Goal: Feedback & Contribution: Contribute content

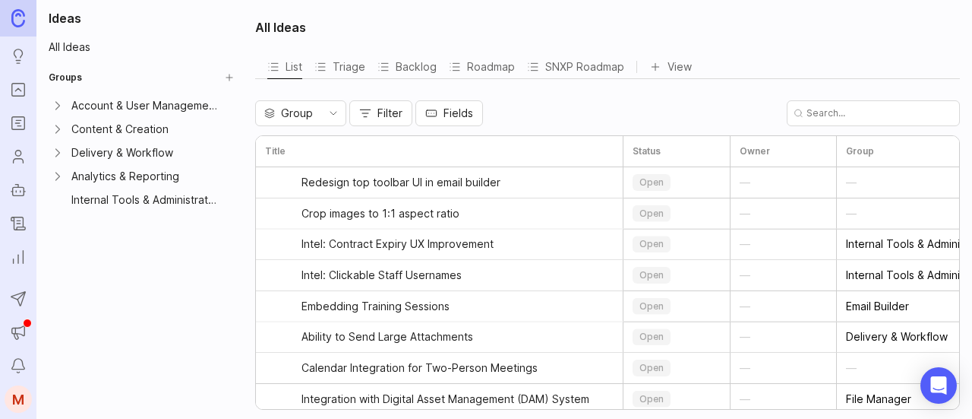
click at [18, 95] on icon "Portal" at bounding box center [18, 90] width 17 height 18
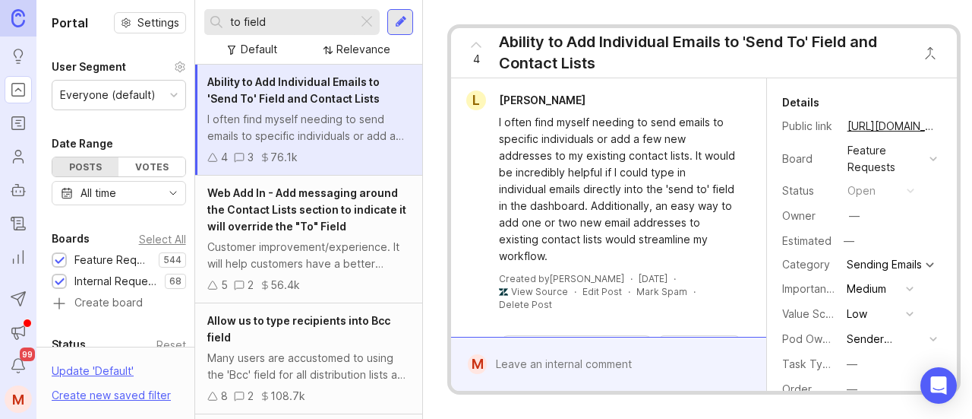
click at [282, 21] on input "to field" at bounding box center [291, 22] width 122 height 17
drag, startPoint x: 242, startPoint y: 24, endPoint x: 204, endPoint y: 24, distance: 38.7
click at [204, 24] on div "to field" at bounding box center [280, 22] width 153 height 26
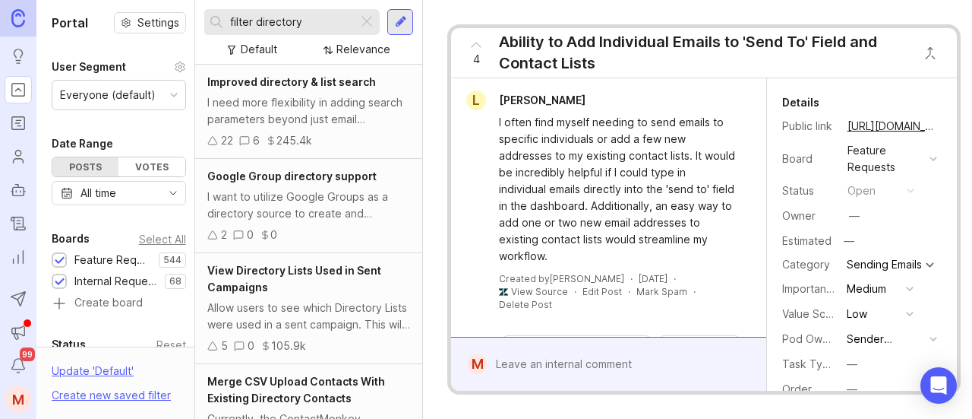
click at [302, 98] on div "I need more flexibility in adding search parameters beyond just email addresses…" at bounding box center [308, 110] width 203 height 33
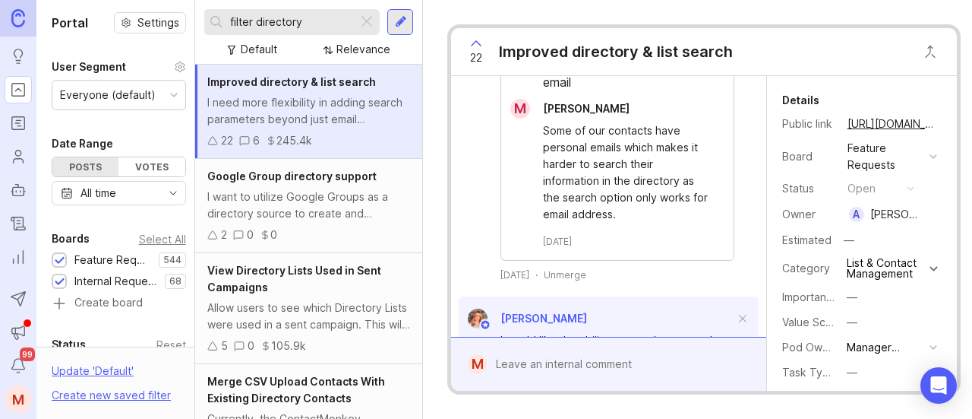
drag, startPoint x: 308, startPoint y: 24, endPoint x: 184, endPoint y: 24, distance: 124.6
click at [184, 24] on div "Portal Settings User Segment Everyone (default) Date Range Posts Votes All time…" at bounding box center [504, 209] width 936 height 419
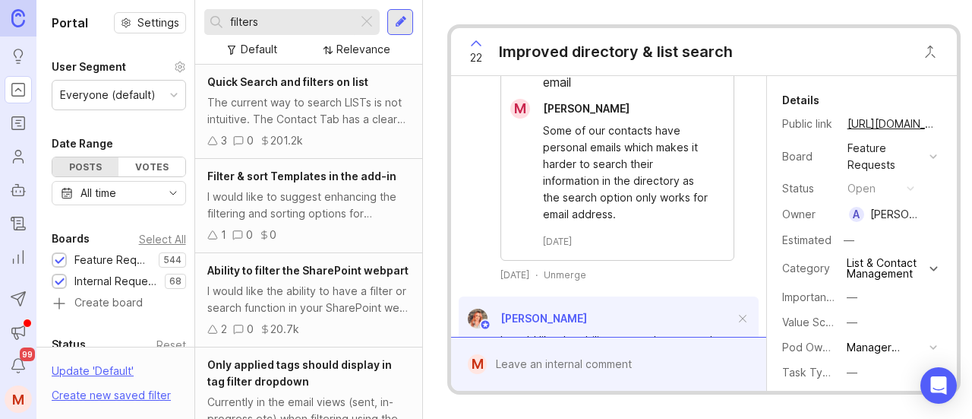
click at [275, 99] on div "The current way to search LISTs is not intuitive. The Contact Tab has a clear s…" at bounding box center [308, 110] width 203 height 33
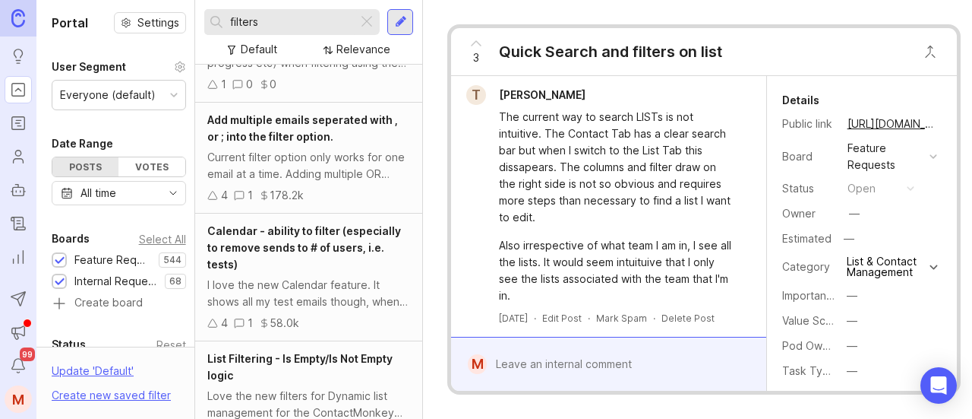
scroll to position [380, 0]
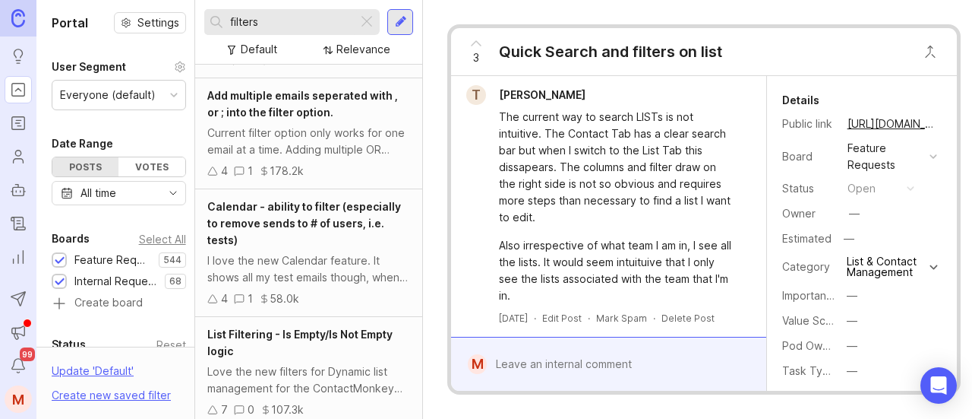
drag, startPoint x: 230, startPoint y: 22, endPoint x: 179, endPoint y: 21, distance: 50.9
click at [182, 21] on div "Portal Settings User Segment Everyone (default) Date Range Posts Votes All time…" at bounding box center [504, 209] width 936 height 419
type input "directory"
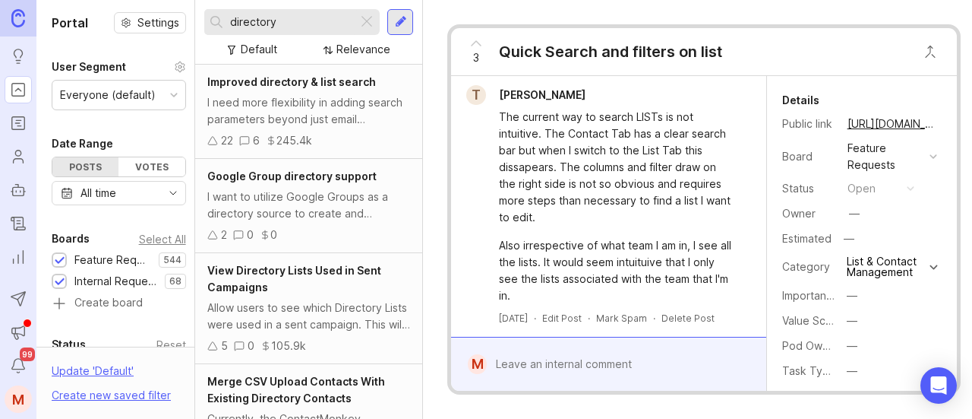
click at [327, 96] on div "I need more flexibility in adding search parameters beyond just email addresses…" at bounding box center [308, 110] width 203 height 33
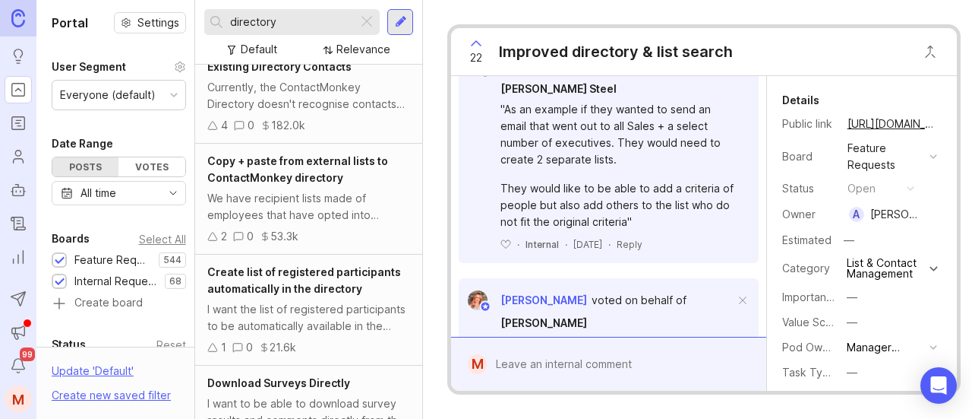
scroll to position [380, 0]
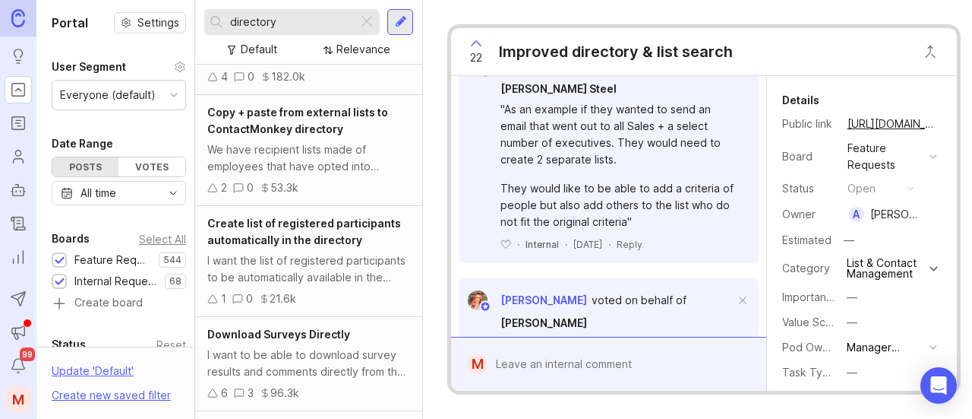
click at [399, 13] on div at bounding box center [400, 22] width 26 height 26
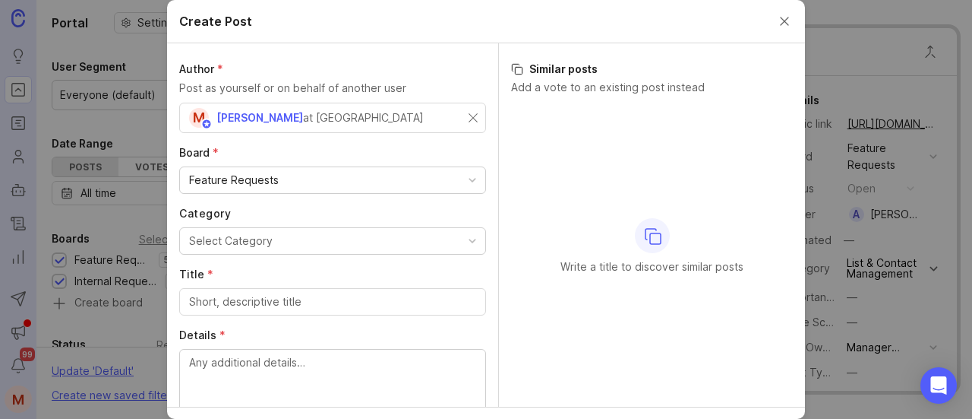
click at [346, 118] on div "at [GEOGRAPHIC_DATA]" at bounding box center [363, 117] width 121 height 17
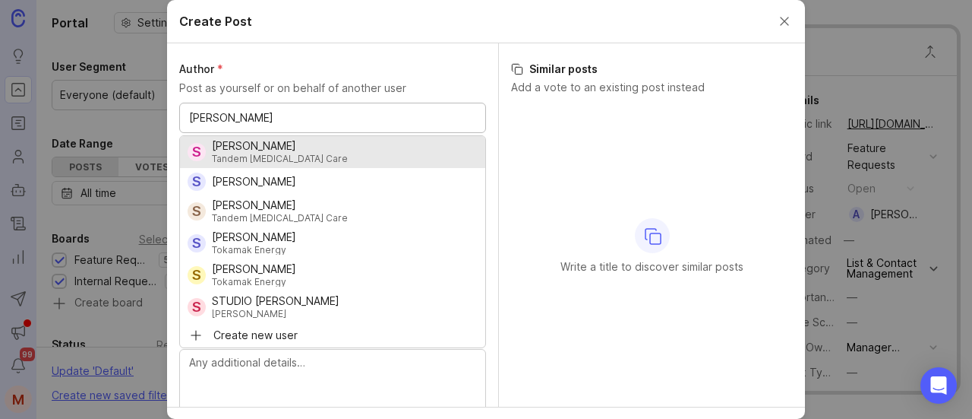
type input "[PERSON_NAME]"
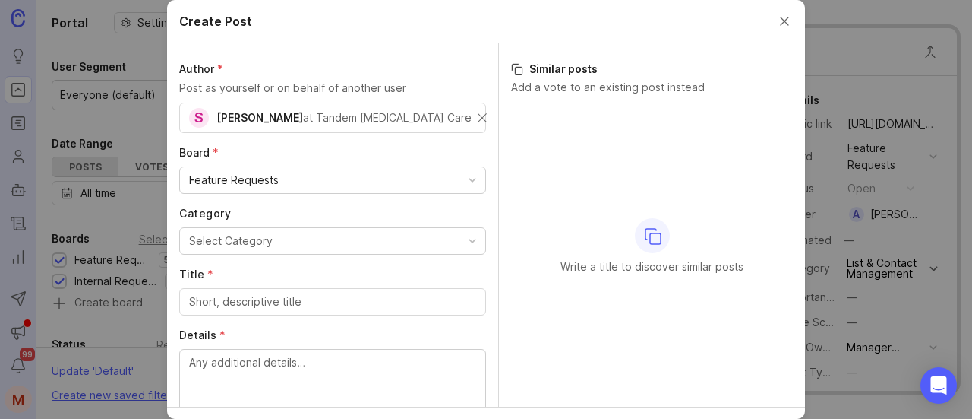
click at [265, 177] on div "Feature Requests" at bounding box center [234, 180] width 90 height 17
click at [272, 176] on div "Feature Requests" at bounding box center [332, 180] width 305 height 26
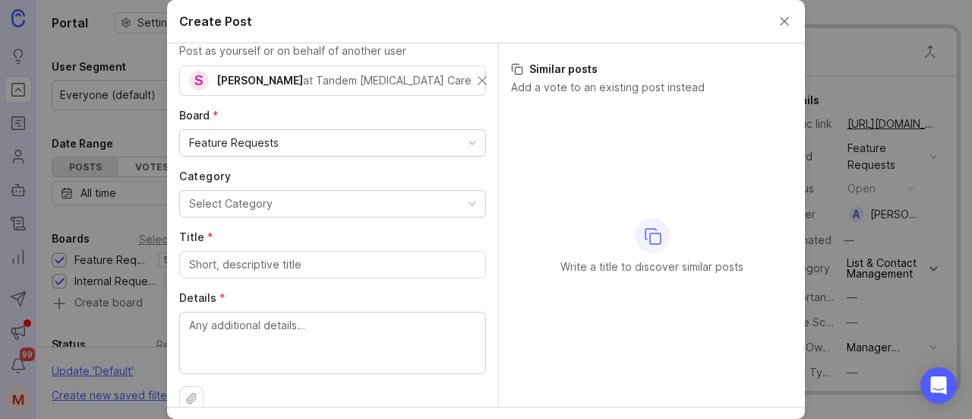
scroll to position [55, 0]
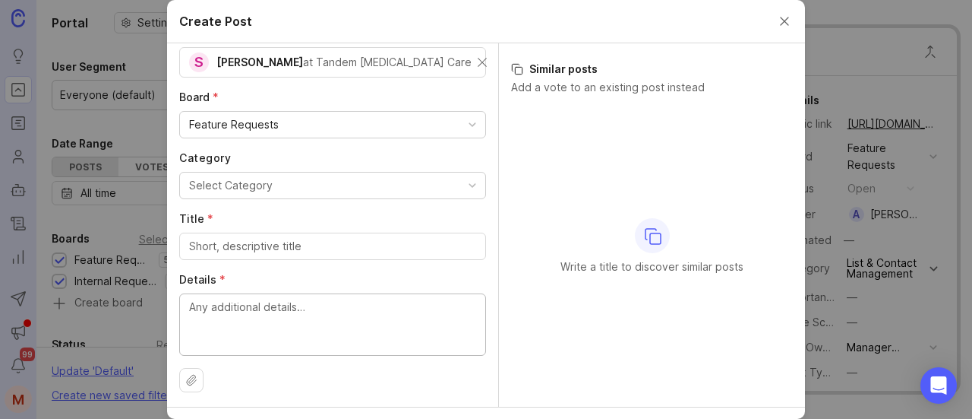
click at [250, 309] on textarea "Details *" at bounding box center [332, 324] width 287 height 50
paste textarea "It would be great if you could filter the Directory with a multitude of conditi…"
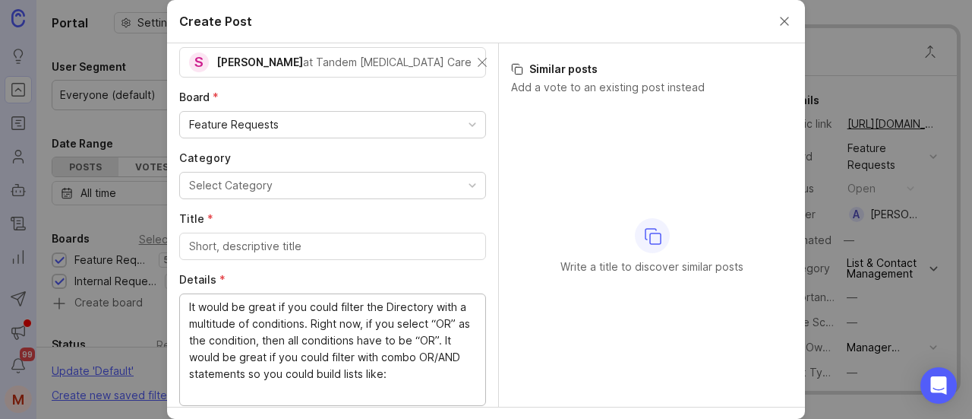
type textarea "It would be great if you could filter the Directory with a multitude of conditi…"
click at [248, 242] on input "Title *" at bounding box center [332, 246] width 287 height 17
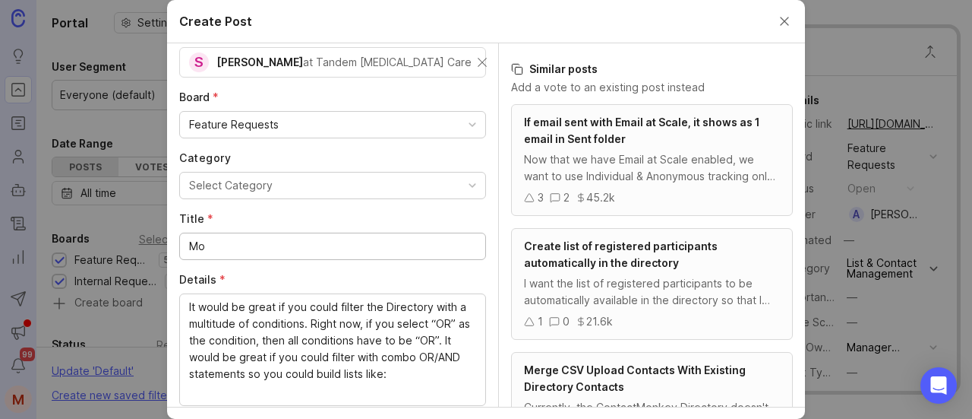
type input "M"
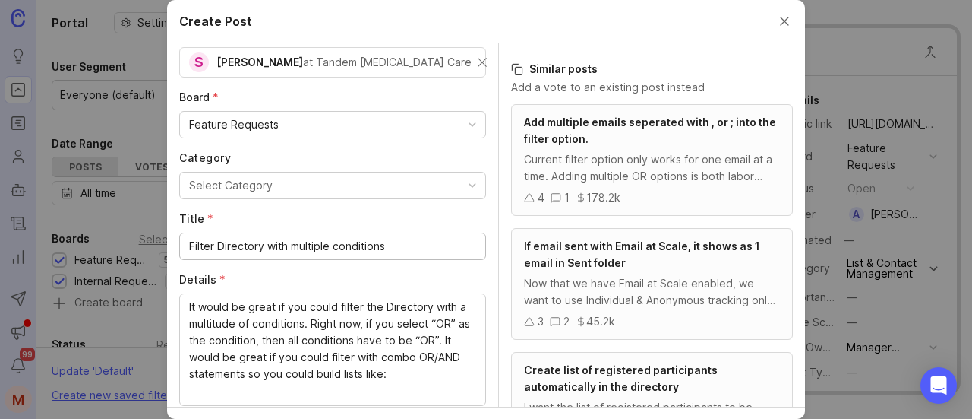
type input "Filter Directory with multiple conditions"
click at [272, 179] on button "Select Category" at bounding box center [332, 185] width 307 height 27
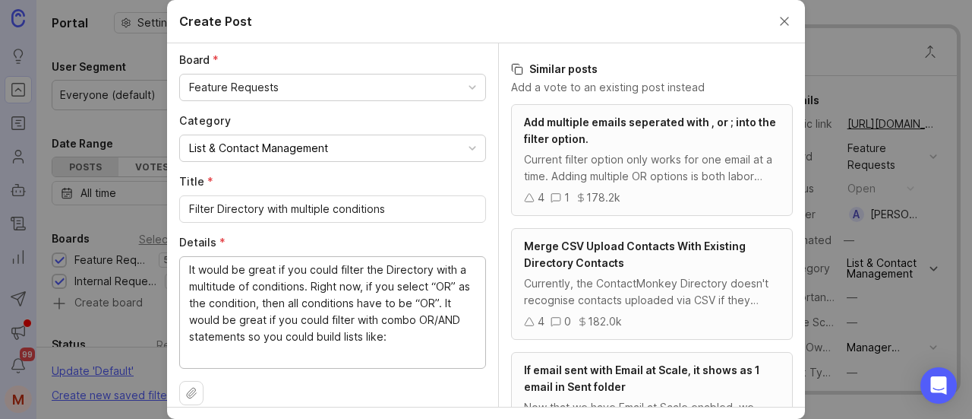
scroll to position [106, 0]
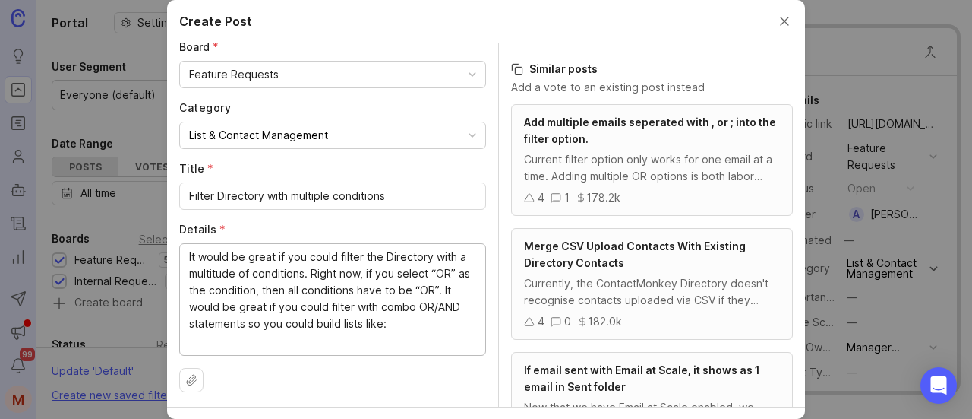
click at [389, 324] on textarea "It would be great if you could filter the Directory with a multitude of conditi…" at bounding box center [332, 298] width 287 height 100
click at [397, 335] on textarea "It would be great if you could filter the Directory with a multitude of conditi…" at bounding box center [332, 298] width 287 height 100
paste textarea "Cost Center = X OR Cost Center = Y OR Cost Center = Z AND Country = [GEOGRAPHIC…"
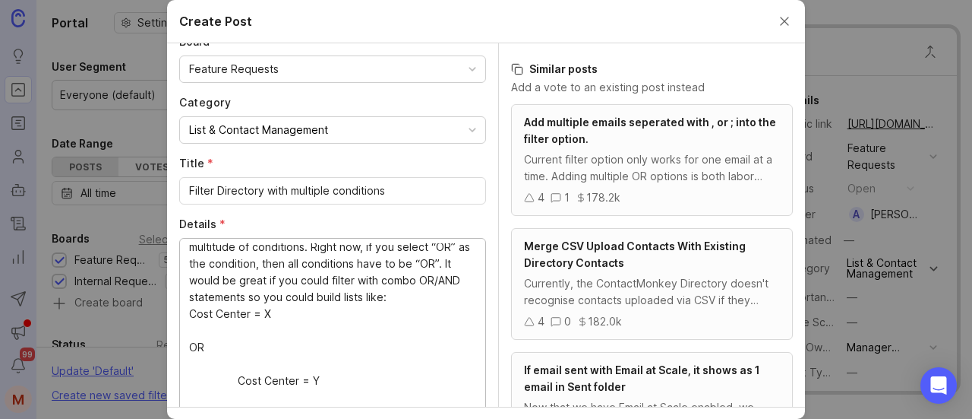
scroll to position [0, 0]
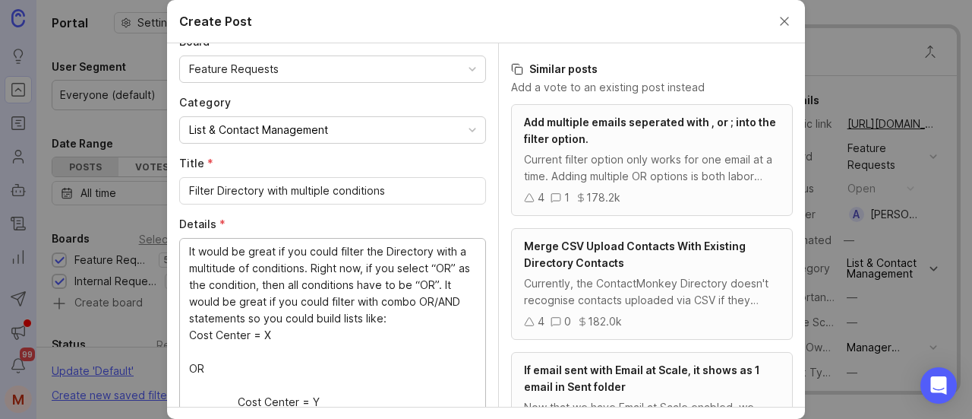
click at [221, 359] on textarea "It would be great if you could filter the Directory with a multitude of conditi…" at bounding box center [332, 326] width 287 height 167
click at [220, 373] on textarea "It would be great if you could filter the Directory with a multitude of conditi…" at bounding box center [332, 326] width 287 height 167
click at [269, 381] on textarea "It would be great if you could filter the Directory with a multitude of conditi…" at bounding box center [332, 326] width 287 height 167
drag, startPoint x: 229, startPoint y: 381, endPoint x: 175, endPoint y: 381, distance: 53.2
click at [179, 381] on div "It would be great if you could filter the Directory with a multitude of conditi…" at bounding box center [332, 327] width 307 height 179
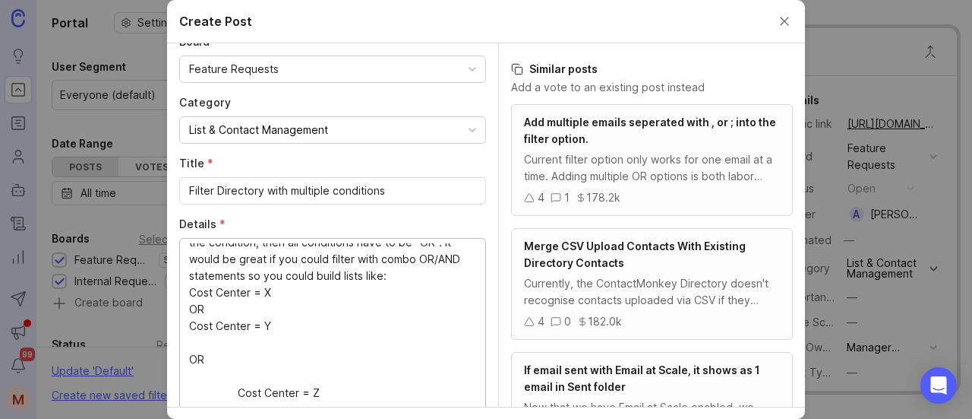
scroll to position [76, 0]
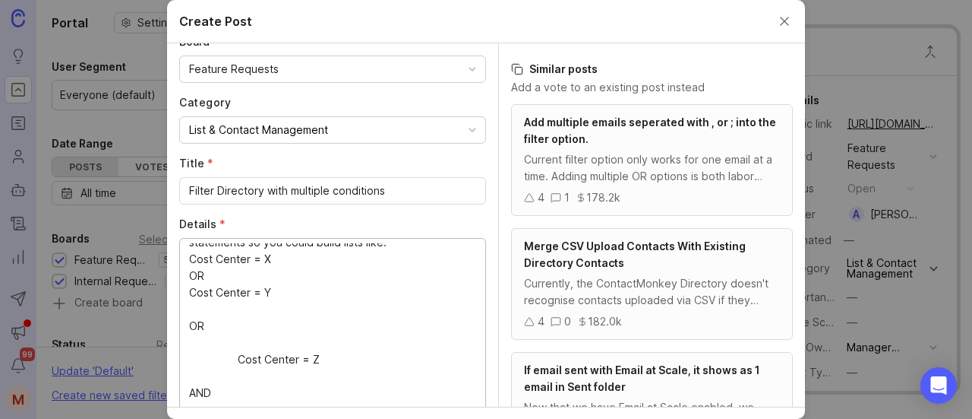
click at [195, 325] on textarea "It would be great if you could filter the Directory with a multitude of conditi…" at bounding box center [332, 326] width 287 height 167
drag, startPoint x: 229, startPoint y: 352, endPoint x: 178, endPoint y: 341, distance: 52.7
click at [179, 341] on div "It would be great if you could filter the Directory with a multitude of conditi…" at bounding box center [332, 327] width 307 height 179
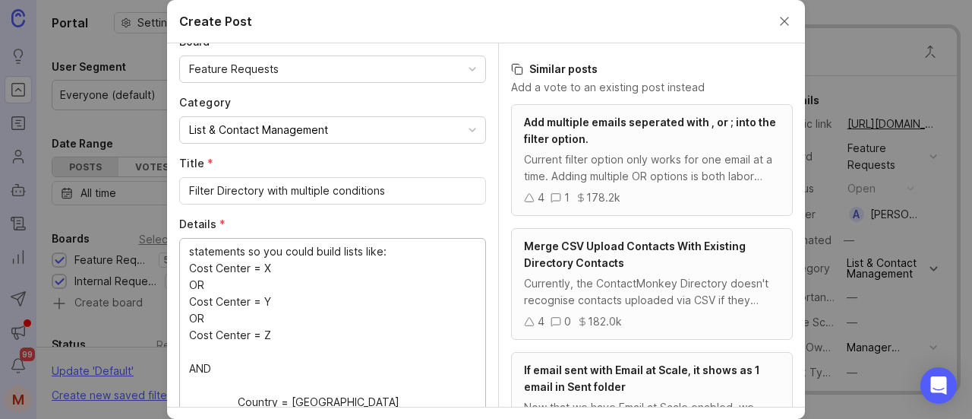
click at [202, 360] on textarea "It would be great if you could filter the Directory with a multitude of conditi…" at bounding box center [332, 326] width 287 height 167
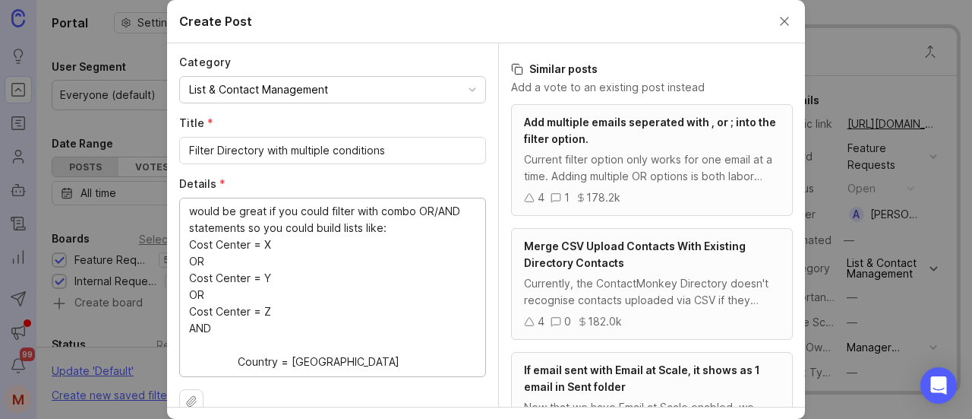
scroll to position [172, 0]
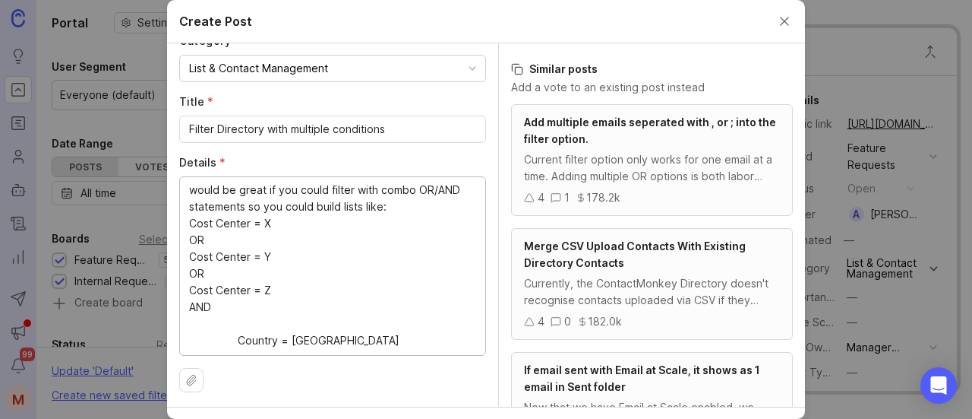
click at [230, 335] on textarea "It would be great if you could filter the Directory with a multitude of conditi…" at bounding box center [332, 265] width 287 height 167
drag, startPoint x: 228, startPoint y: 335, endPoint x: 188, endPoint y: 322, distance: 42.3
click at [189, 322] on textarea "It would be great if you could filter the Directory with a multitude of conditi…" at bounding box center [332, 265] width 287 height 167
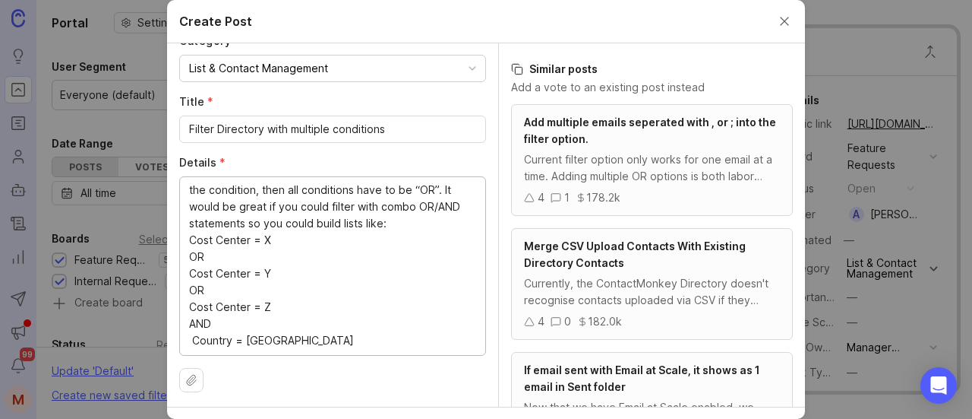
scroll to position [50, 0]
type textarea "It would be great if you could filter the Directory with a multitude of conditi…"
click at [349, 317] on textarea "It would be great if you could filter the Directory with a multitude of conditi…" at bounding box center [332, 265] width 287 height 167
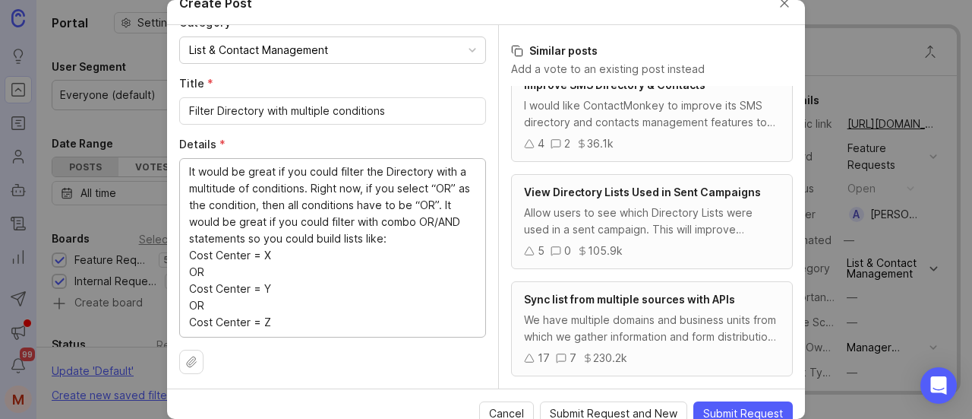
scroll to position [36, 0]
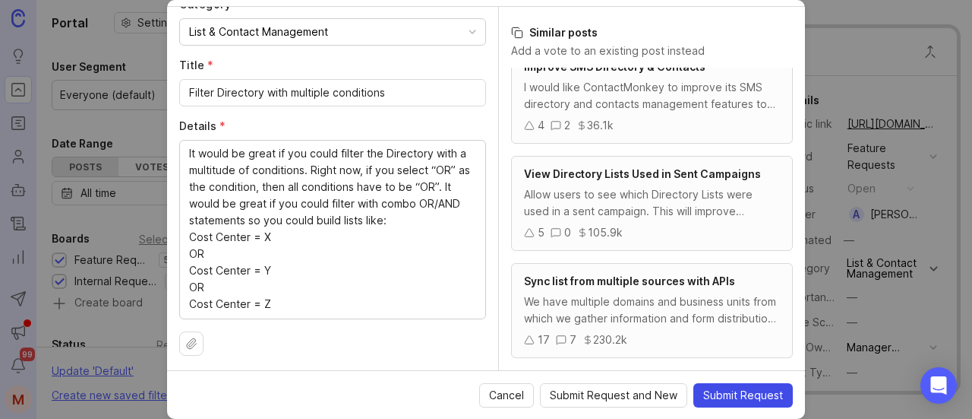
click at [728, 391] on span "Submit Request" at bounding box center [743, 394] width 80 height 15
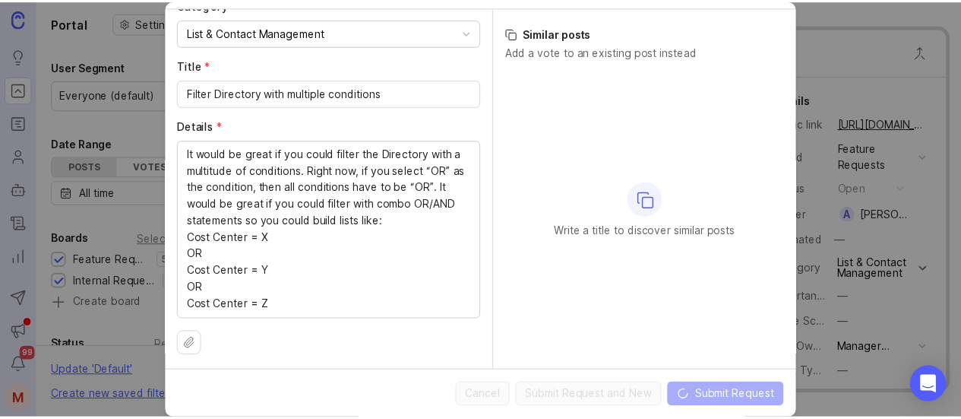
scroll to position [0, 0]
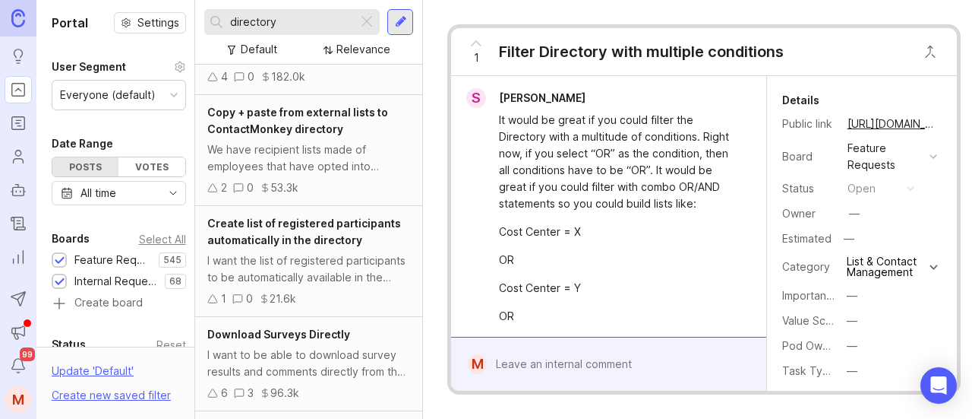
click at [879, 124] on link "[URL][DOMAIN_NAME]" at bounding box center [892, 124] width 99 height 20
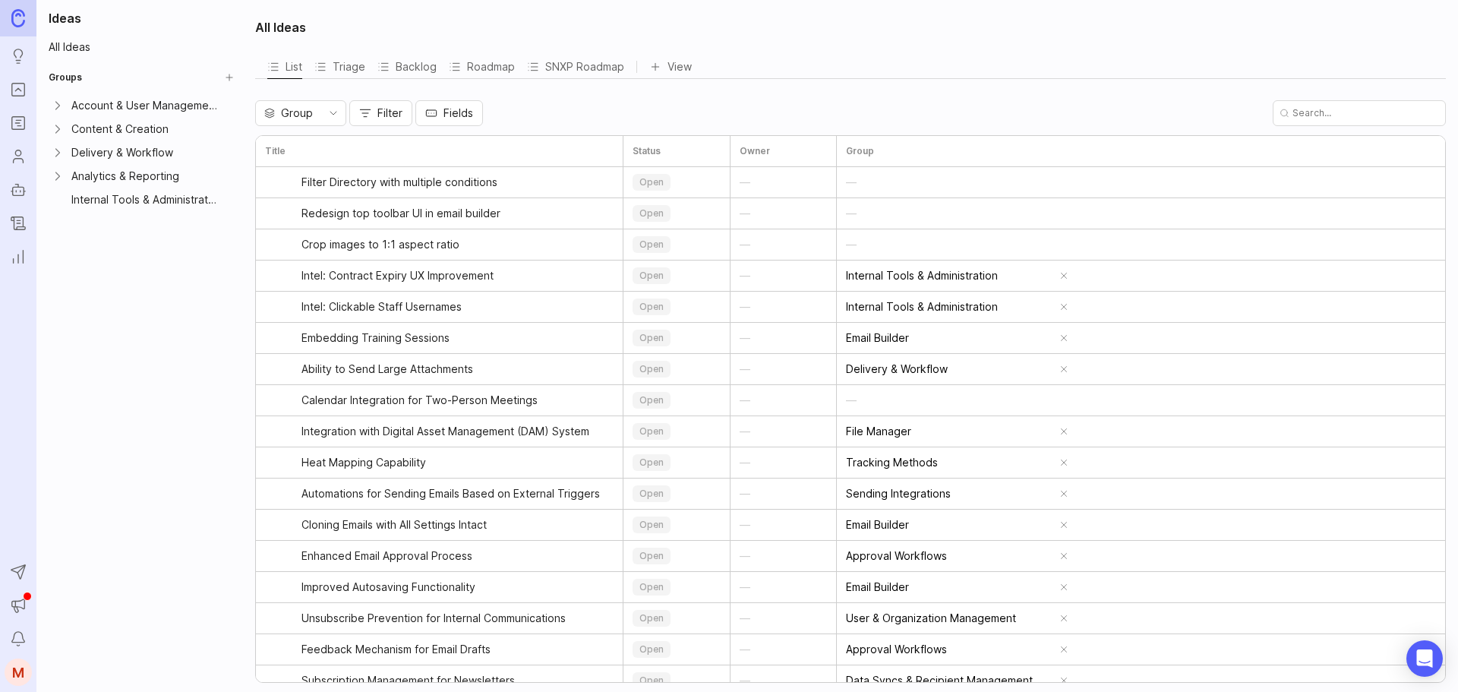
click at [21, 99] on link "Portal" at bounding box center [18, 89] width 27 height 27
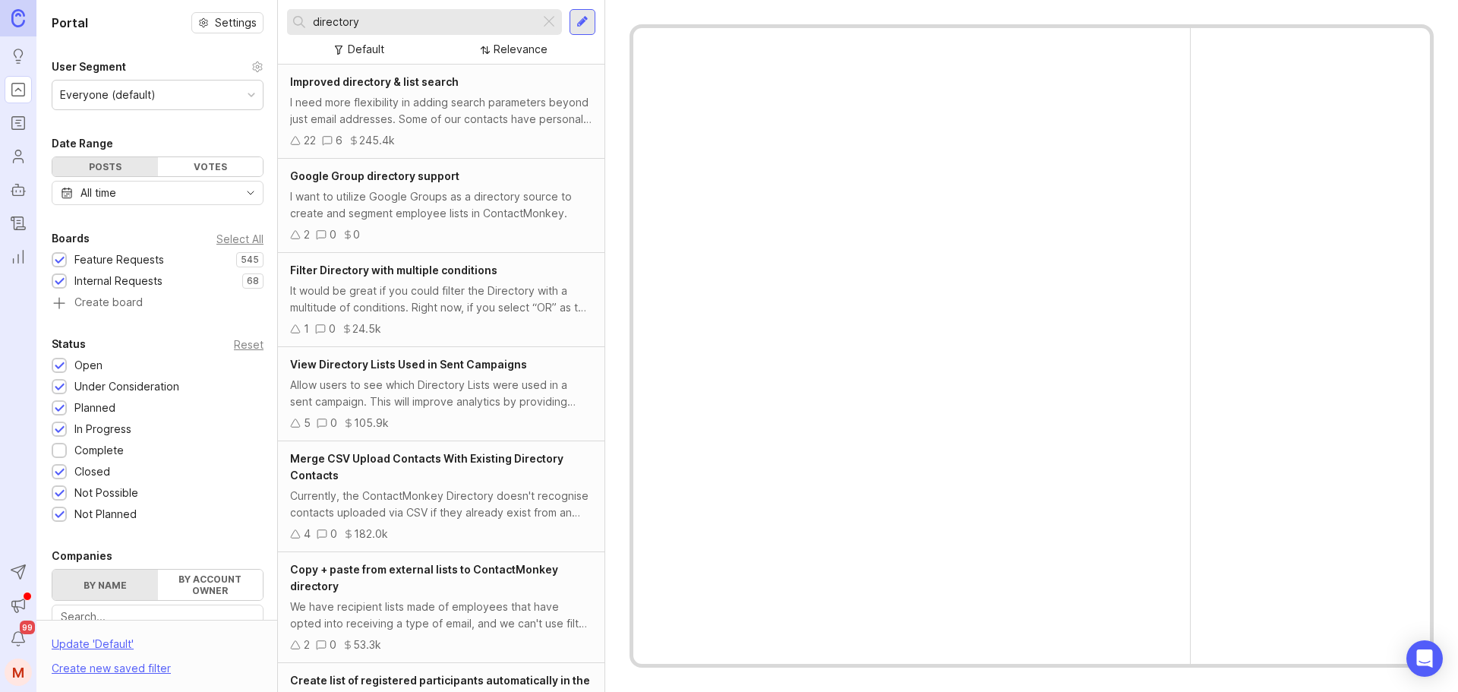
click at [382, 25] on input "directory" at bounding box center [423, 22] width 221 height 17
drag, startPoint x: 415, startPoint y: 24, endPoint x: 287, endPoint y: 28, distance: 128.5
click at [288, 28] on div "directory" at bounding box center [413, 22] width 253 height 26
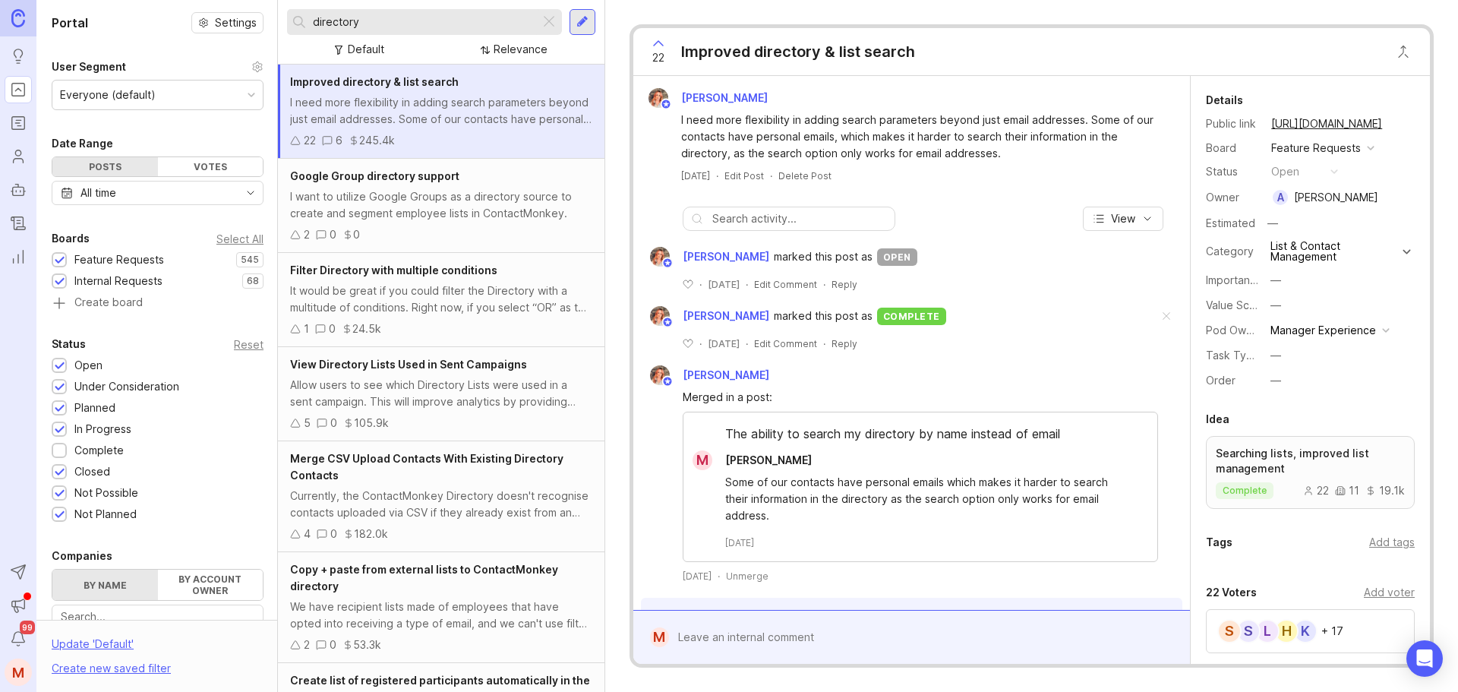
type input "e"
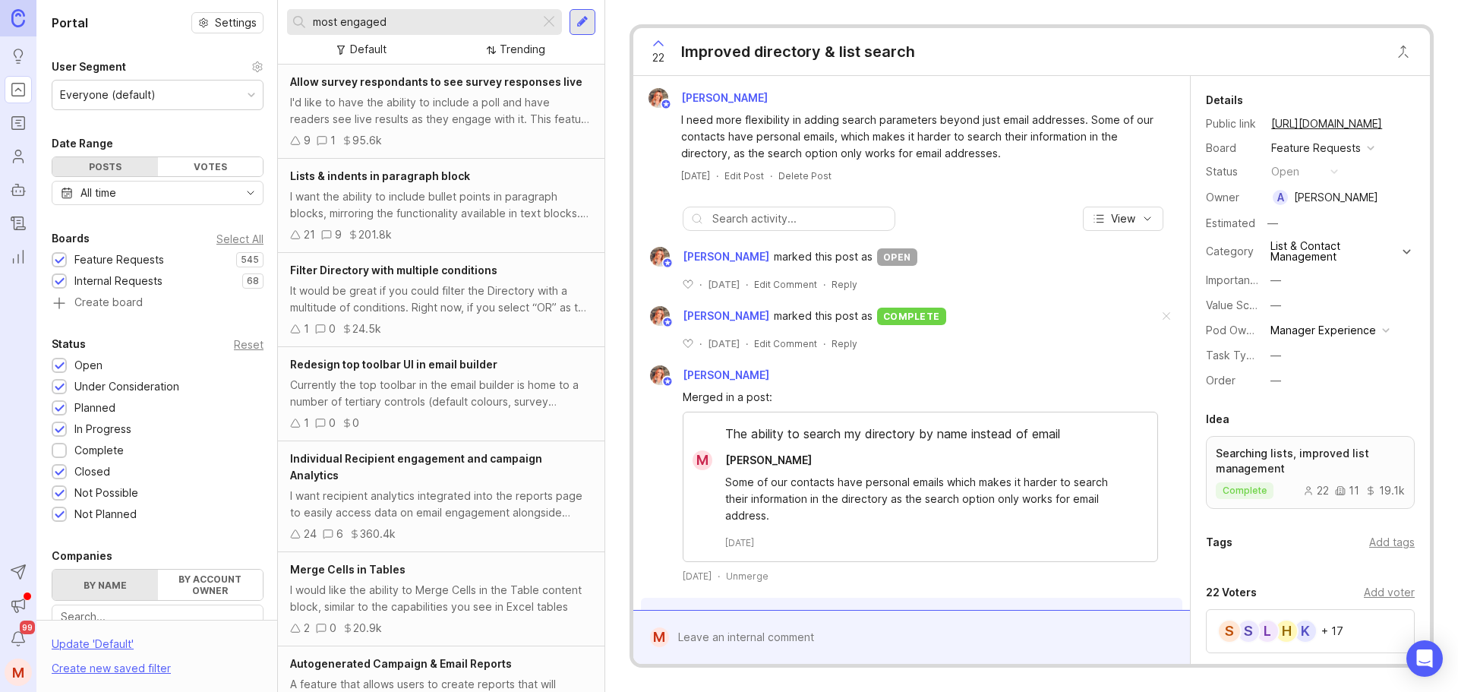
type input "most engaged"
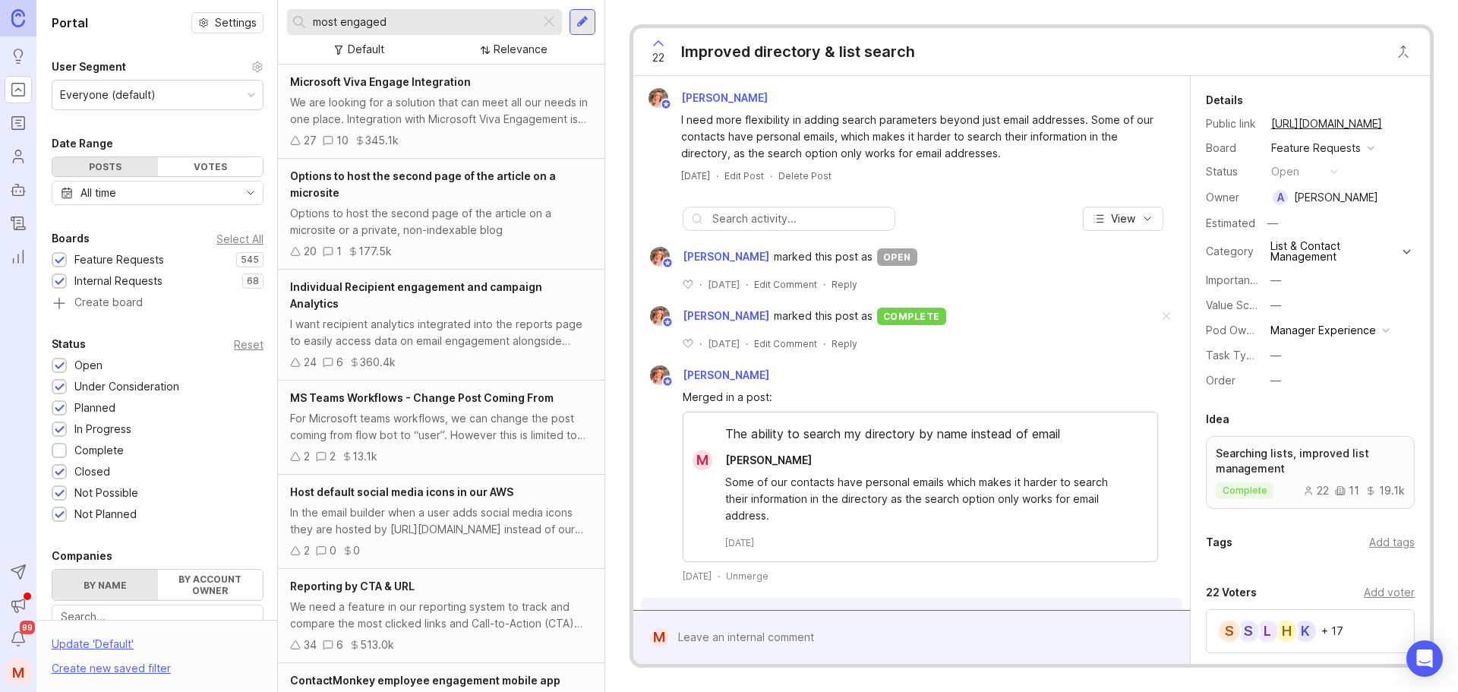
click at [542, 20] on div at bounding box center [549, 22] width 18 height 20
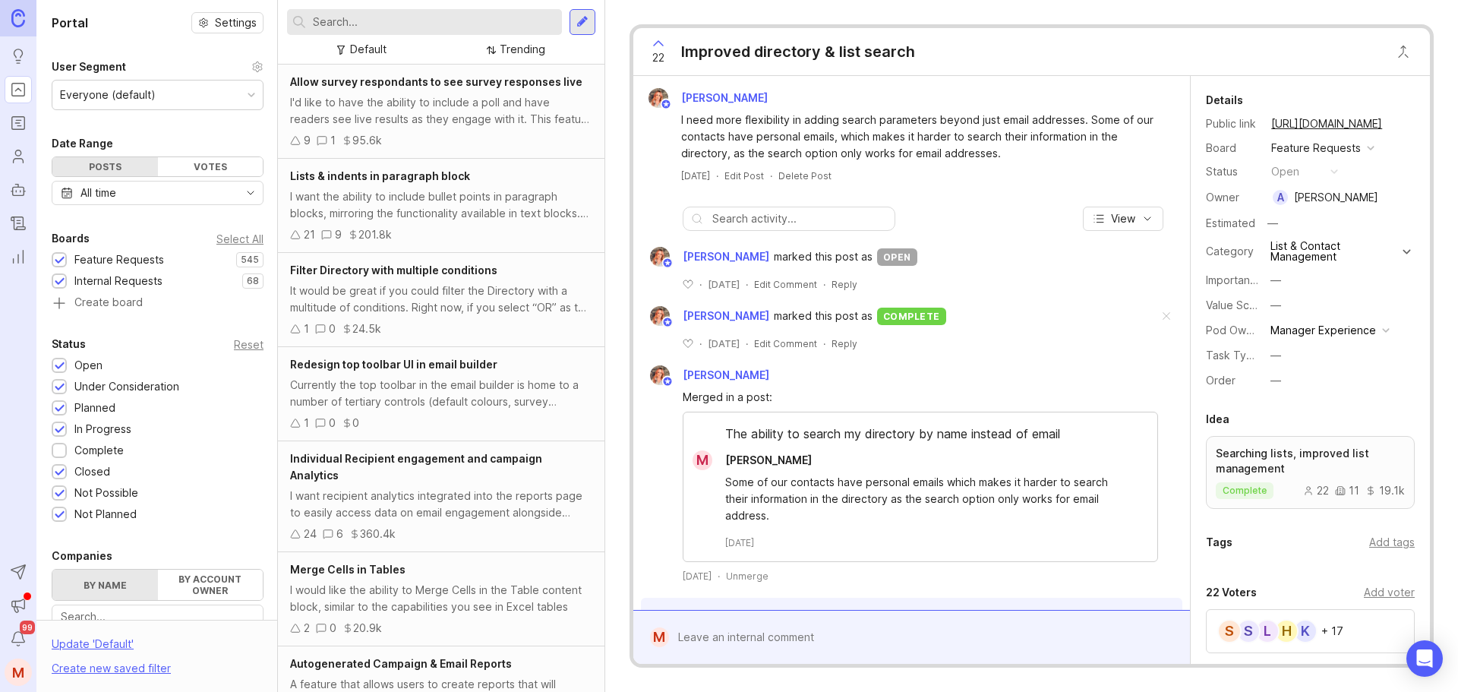
type input "a"
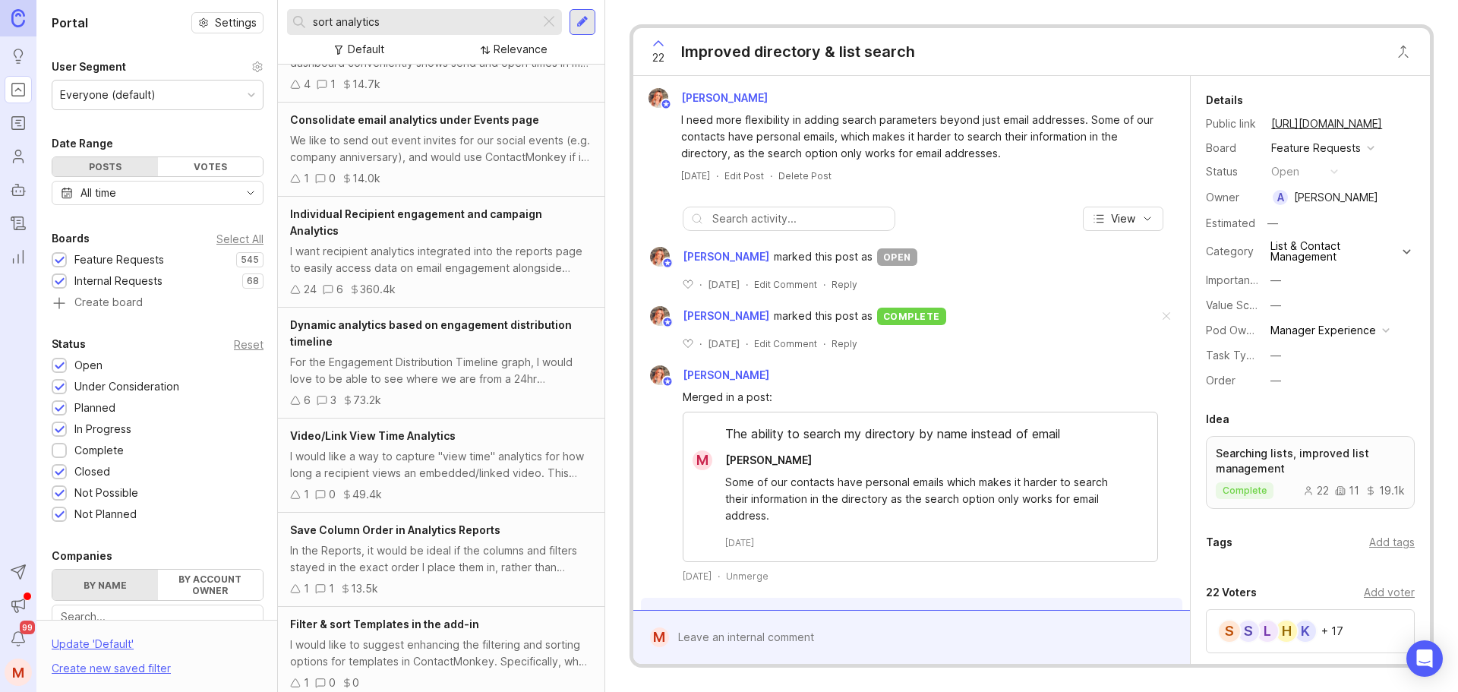
scroll to position [886, 0]
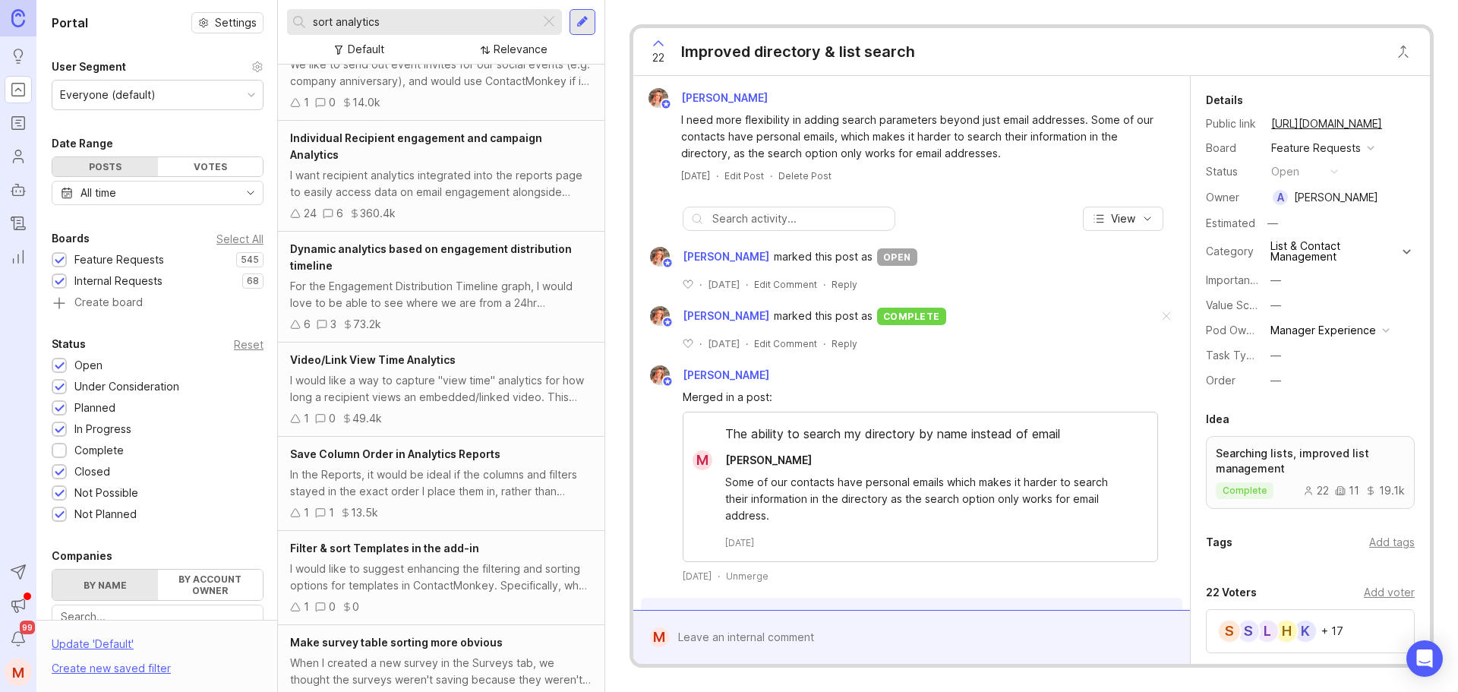
click at [447, 182] on div "I want recipient analytics integrated into the reports page to easily access da…" at bounding box center [441, 183] width 302 height 33
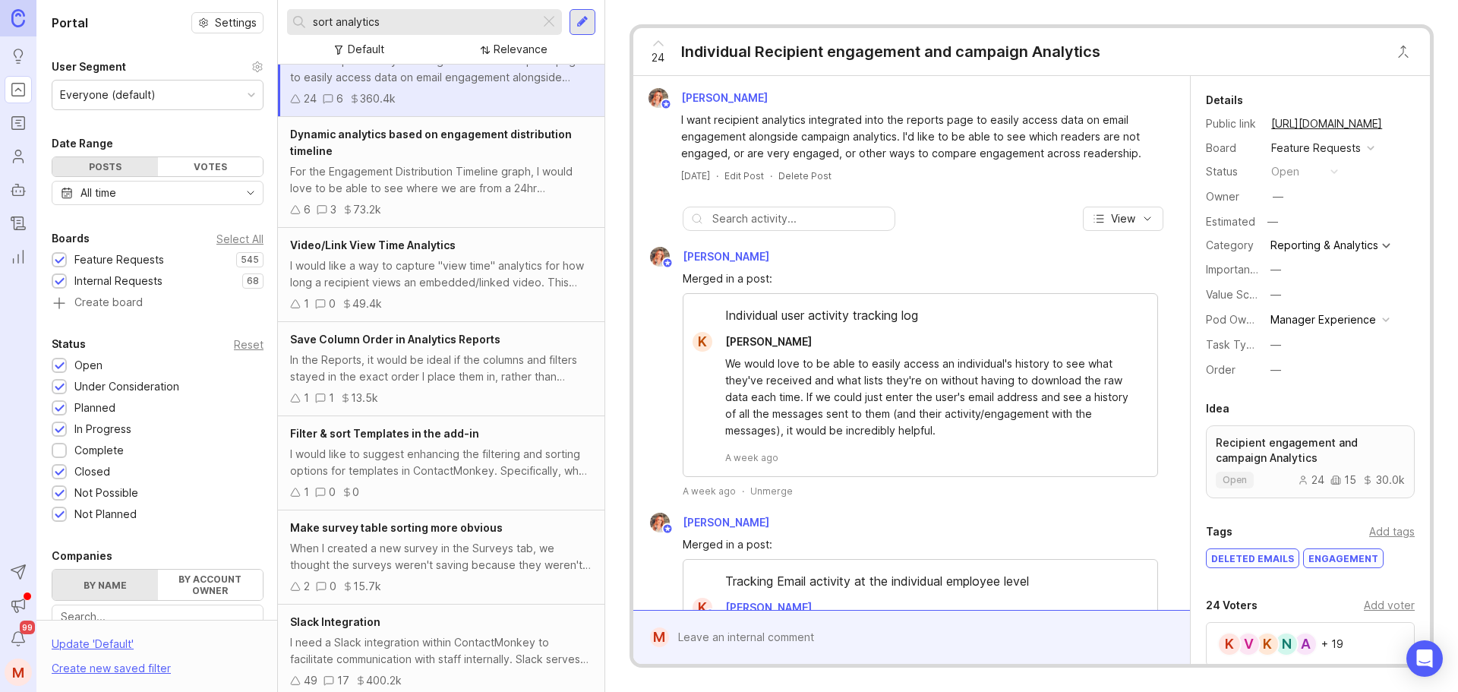
scroll to position [1038, 0]
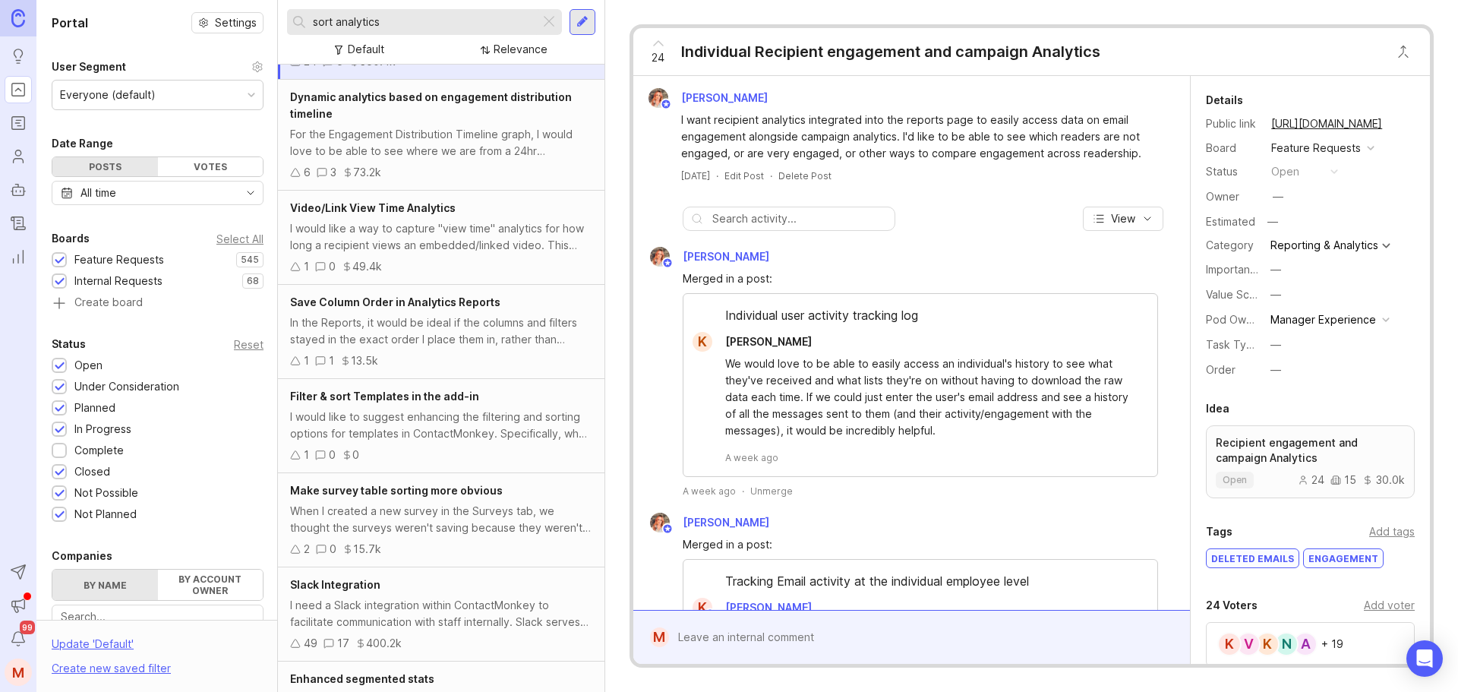
click at [499, 319] on div "In the Reports, it would be ideal if the columns and filters stayed in the exac…" at bounding box center [441, 330] width 302 height 33
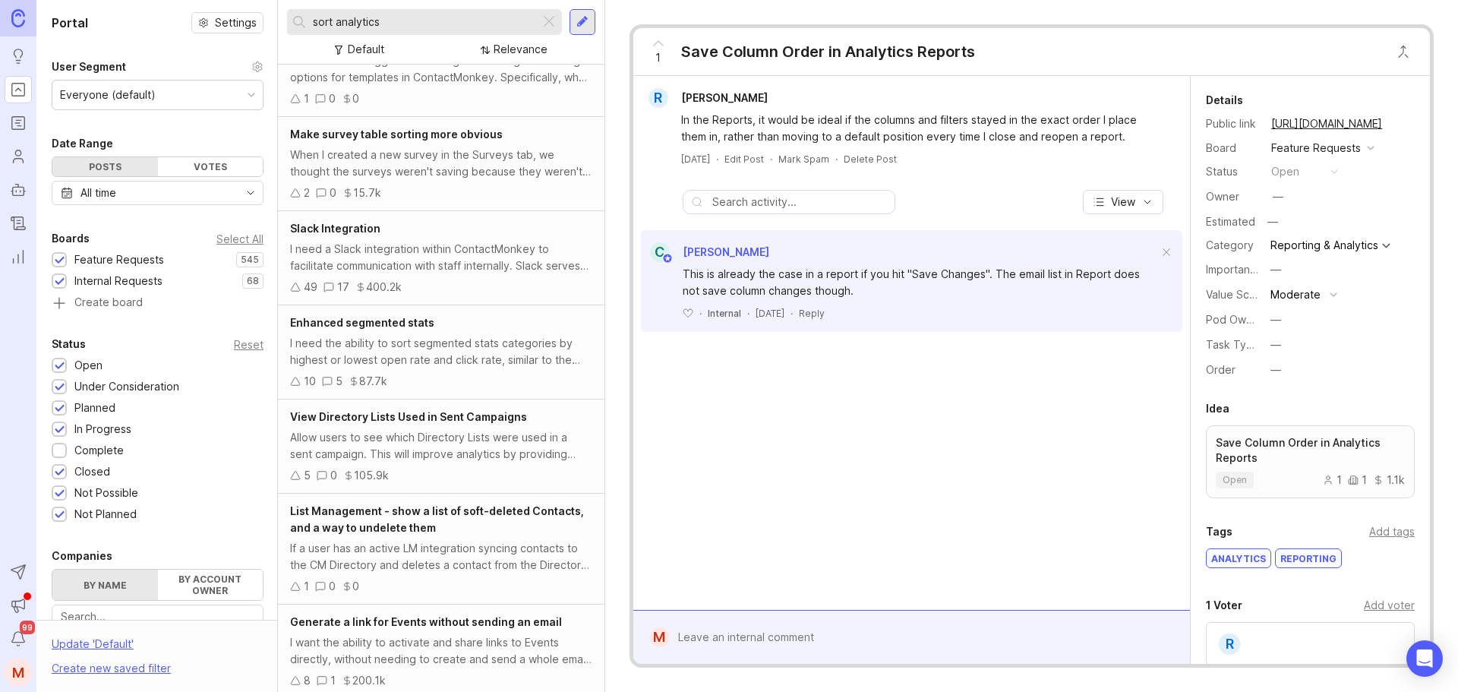
scroll to position [1417, 0]
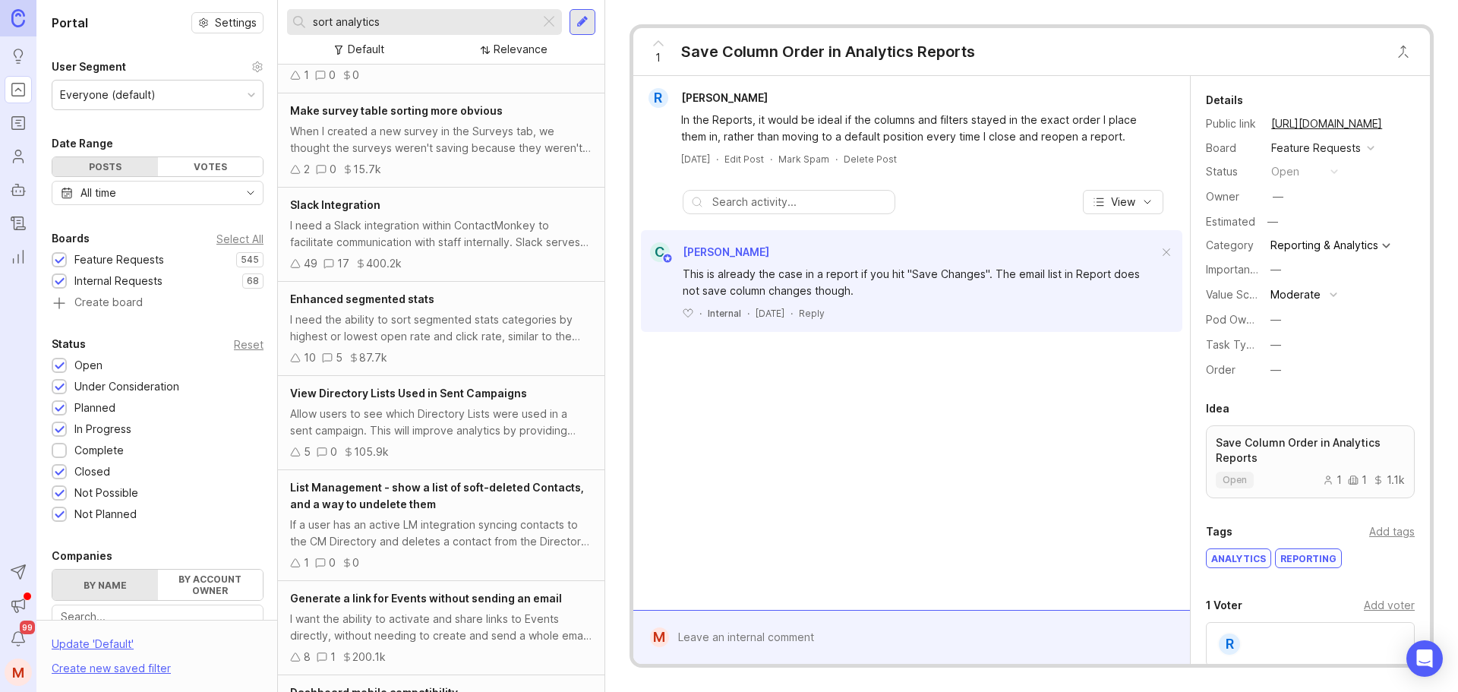
drag, startPoint x: 423, startPoint y: 20, endPoint x: 270, endPoint y: 38, distance: 154.5
click at [270, 38] on div "Portal Settings User Segment Everyone (default) Date Range Posts Votes All time…" at bounding box center [747, 346] width 1422 height 692
type input "analytics"
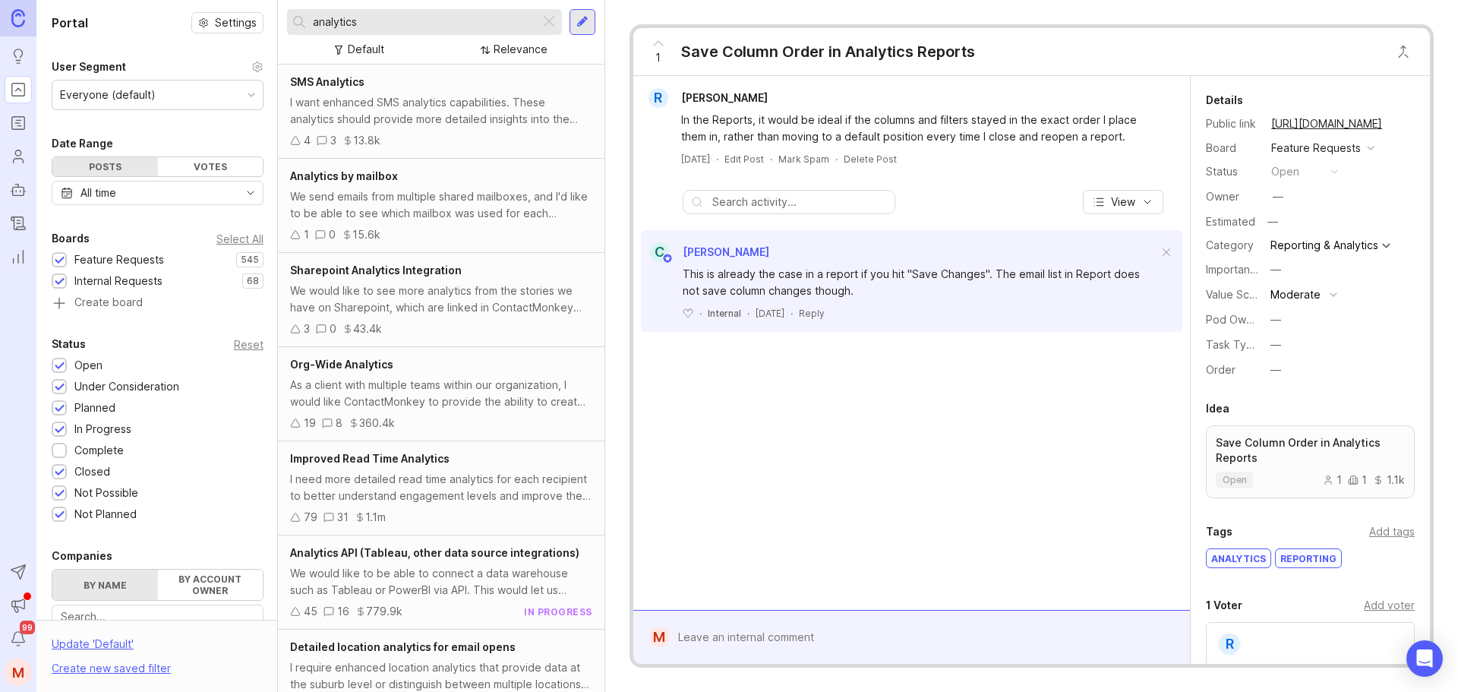
click at [513, 49] on div "Relevance" at bounding box center [521, 49] width 54 height 17
click at [582, 16] on div at bounding box center [583, 22] width 12 height 14
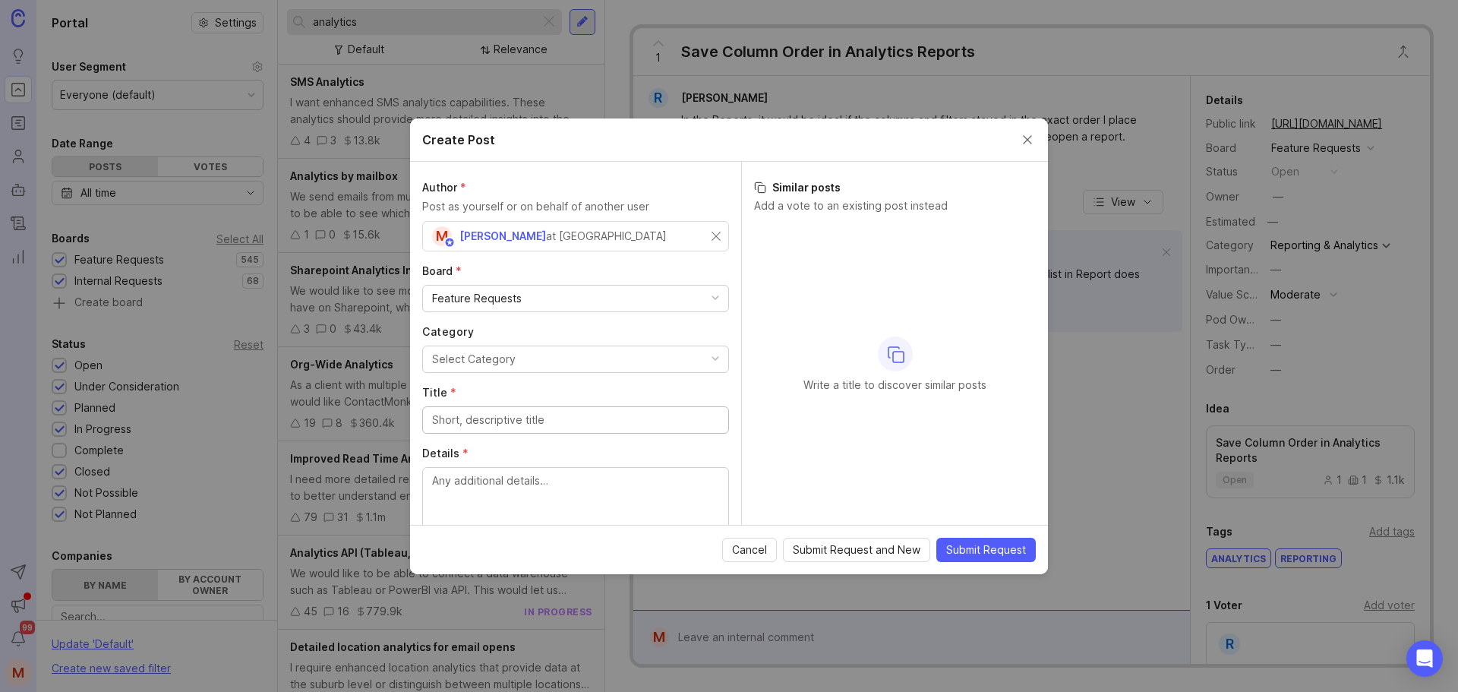
click at [573, 239] on div "at [GEOGRAPHIC_DATA]" at bounding box center [606, 236] width 121 height 17
type input "rachel thiman"
click at [508, 304] on div "Feature Requests" at bounding box center [477, 298] width 90 height 17
click at [510, 302] on div "Feature Requests" at bounding box center [477, 298] width 90 height 17
click at [539, 362] on button "Select Category" at bounding box center [575, 359] width 307 height 27
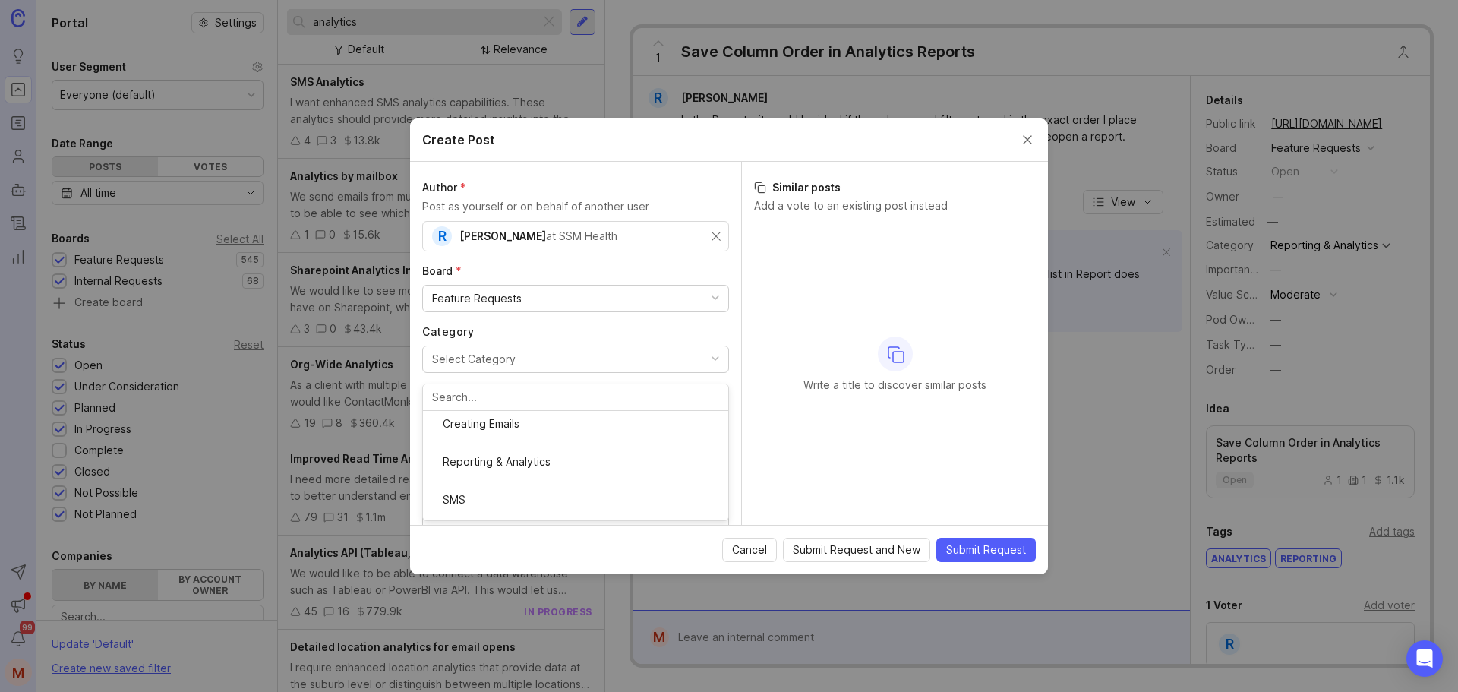
click at [561, 340] on div "Category Select Category Creating Emails Reporting & Analytics SMS User & Team …" at bounding box center [575, 348] width 307 height 49
click at [559, 362] on button "Select Category" at bounding box center [575, 359] width 307 height 27
click at [569, 337] on label "Category" at bounding box center [575, 331] width 307 height 15
click at [545, 419] on input "Title *" at bounding box center [575, 420] width 287 height 17
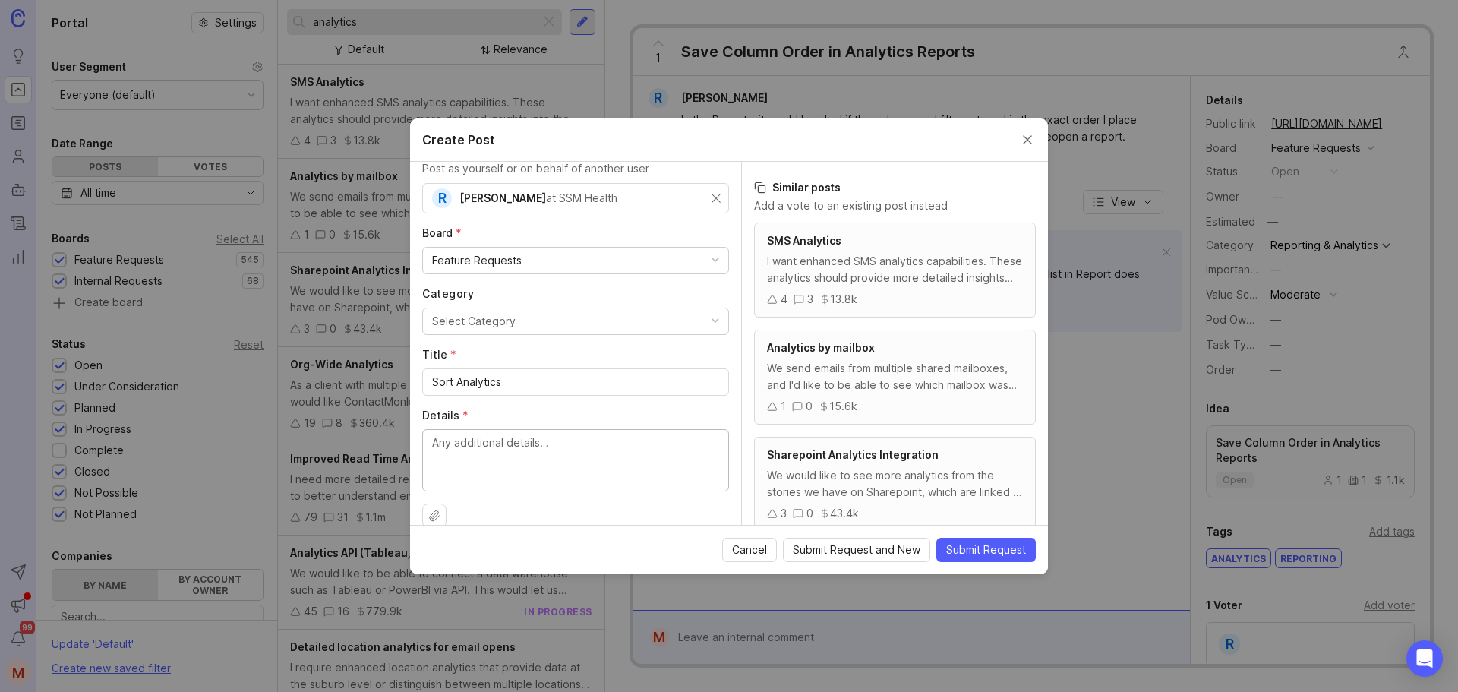
scroll to position [59, 0]
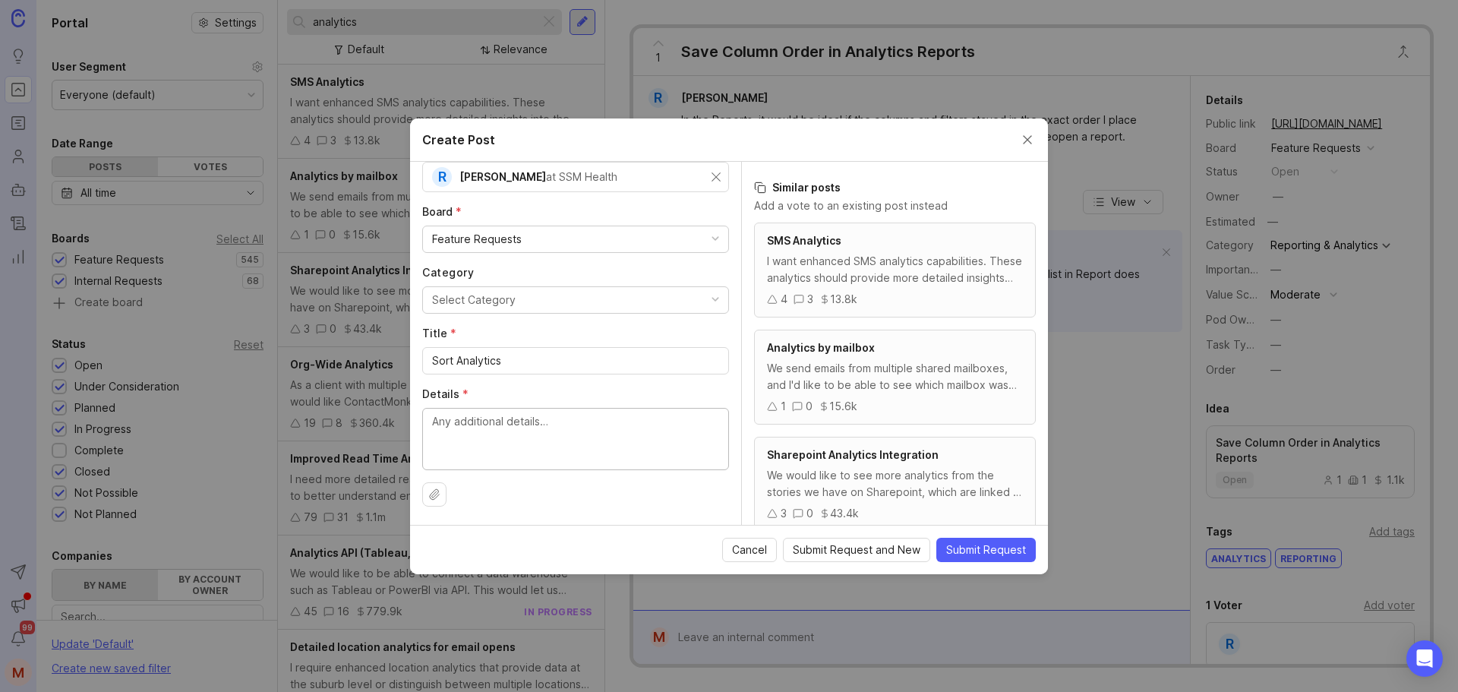
click at [521, 359] on input "Sort Analytics" at bounding box center [575, 360] width 287 height 17
type input "Sort Analytics in Data Overview"
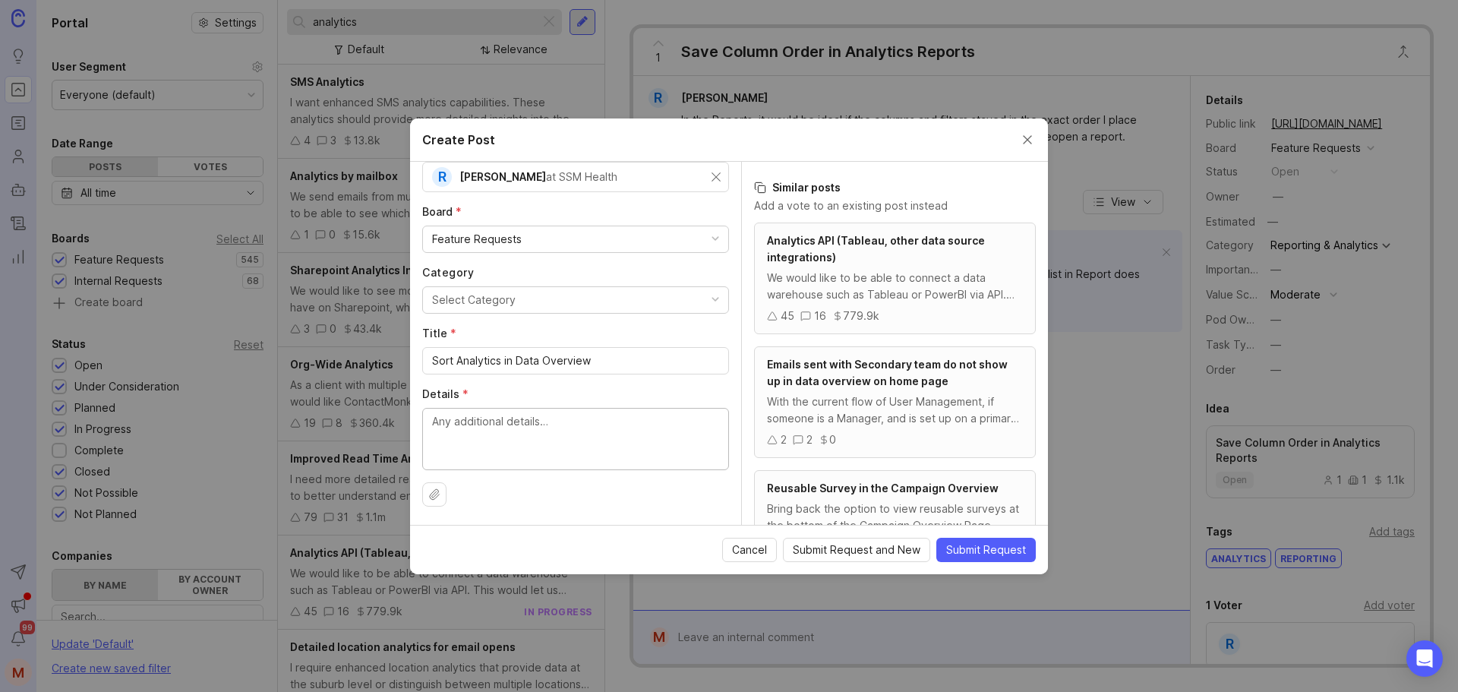
click at [498, 435] on textarea "Details *" at bounding box center [575, 438] width 287 height 50
paste textarea "I see that it offers “Most Engaged Recipients,” and that if I click to “view al…"
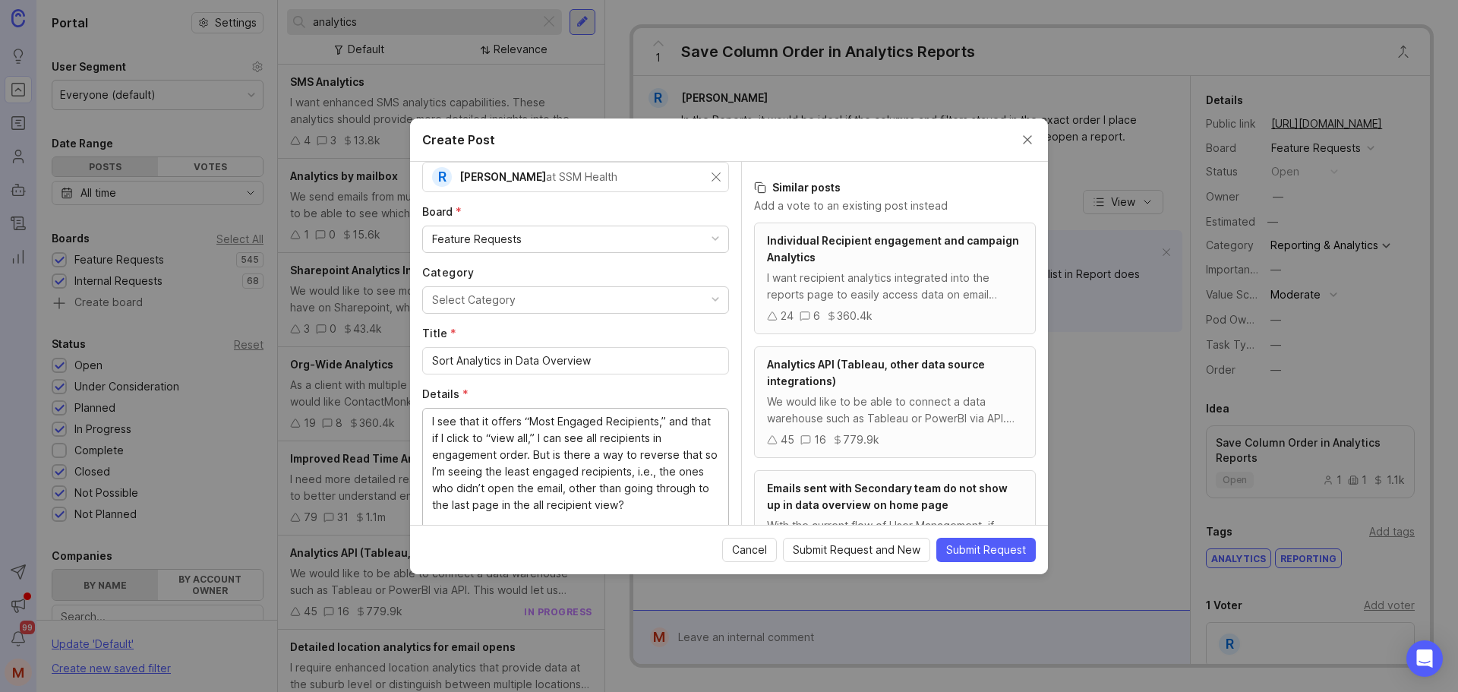
click at [393, 421] on div "Create Post Author * Post as yourself or on behalf of another user R Rachel Thi…" at bounding box center [729, 346] width 1458 height 692
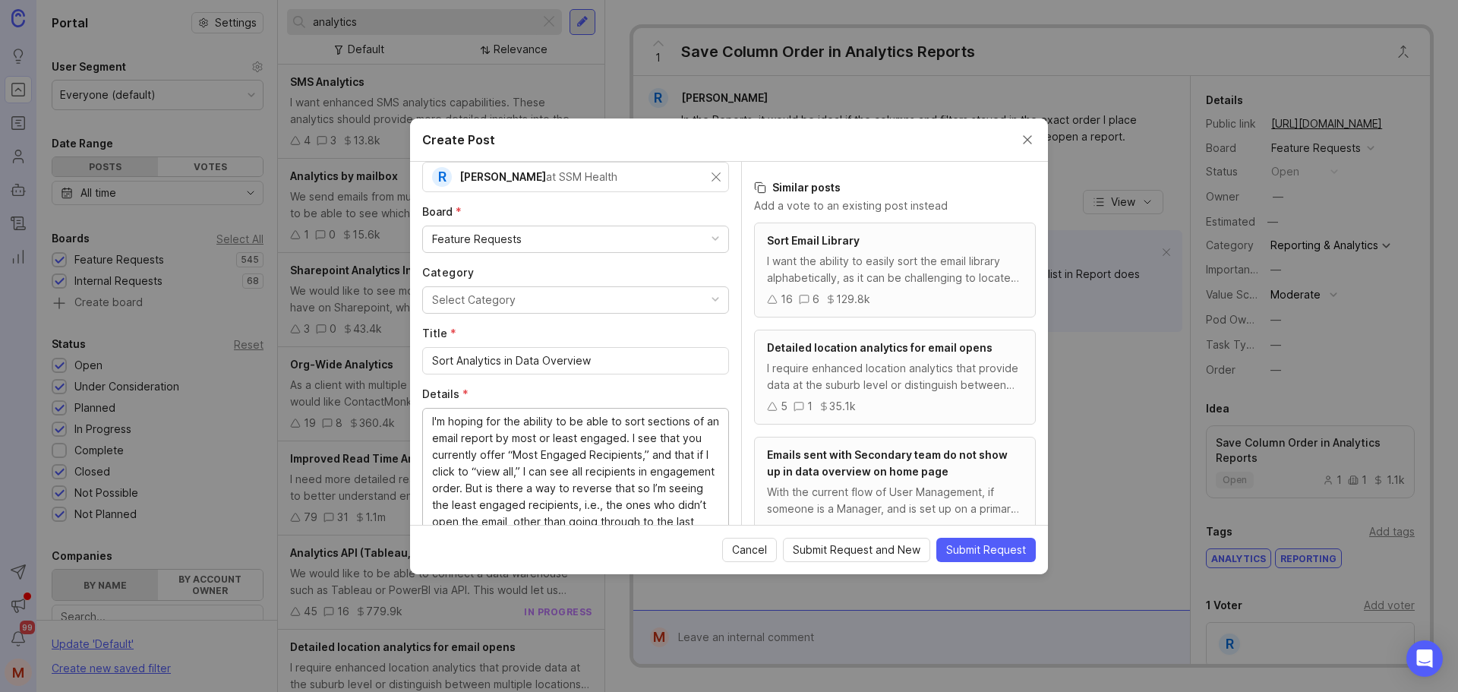
drag, startPoint x: 453, startPoint y: 471, endPoint x: 424, endPoint y: 472, distance: 29.6
click at [424, 472] on div "I'm hoping for the ability to be able to sort sections of an email report by mo…" at bounding box center [575, 489] width 307 height 163
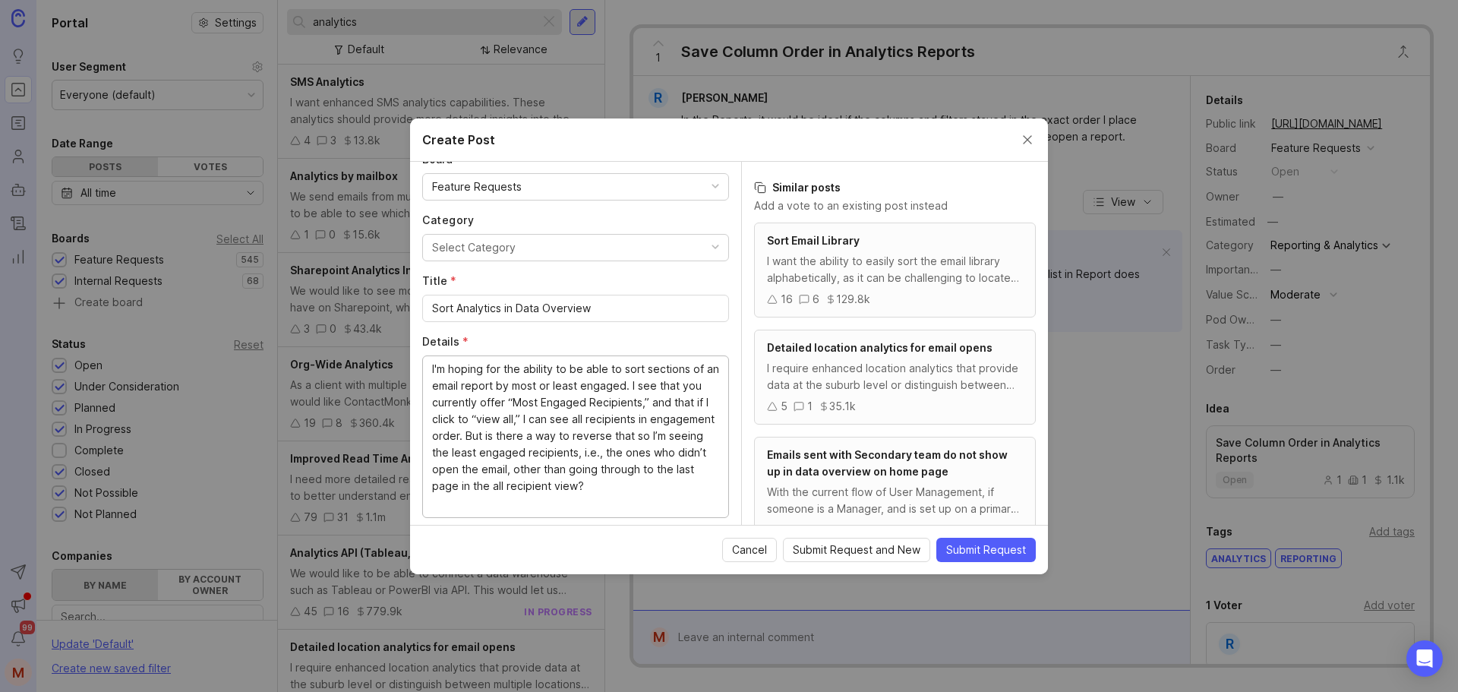
scroll to position [135, 0]
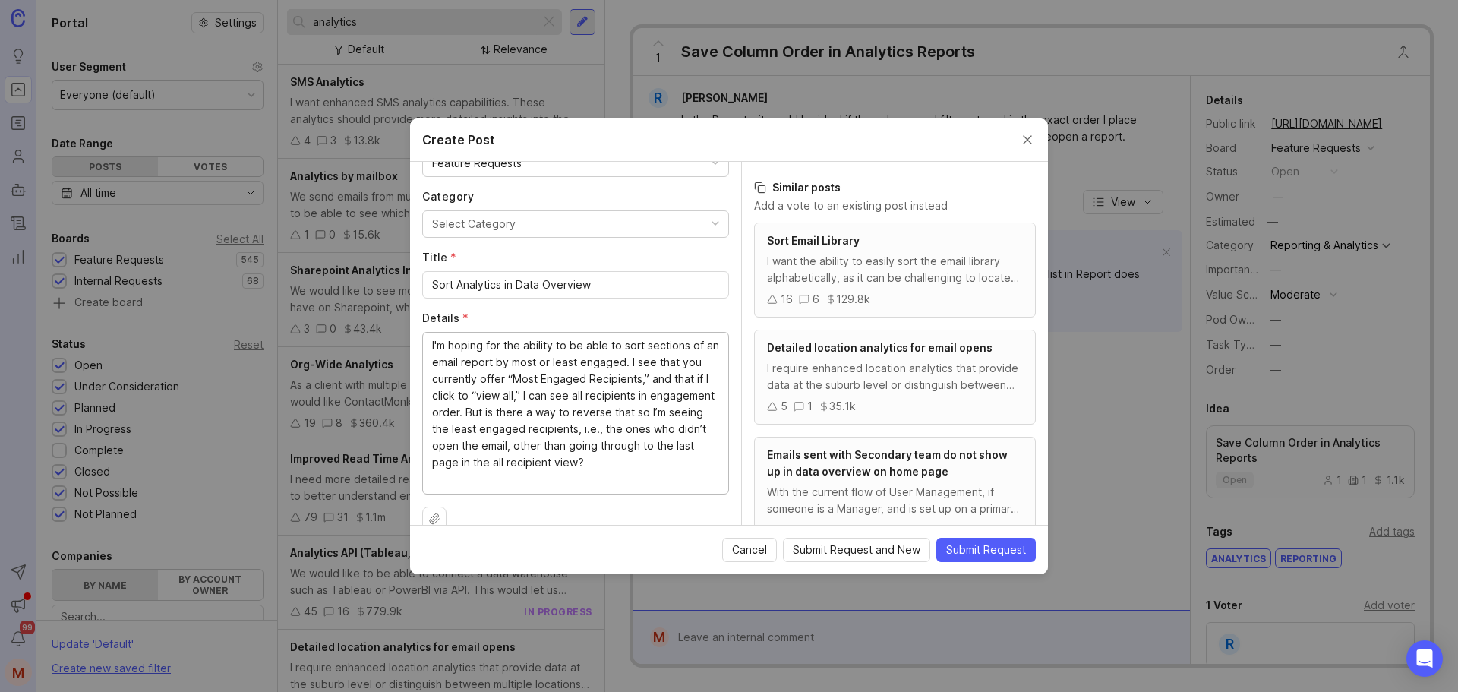
click at [678, 414] on textarea "I'm hoping for the ability to be able to sort sections of an email report by mo…" at bounding box center [575, 412] width 287 height 150
drag, startPoint x: 602, startPoint y: 412, endPoint x: 553, endPoint y: 417, distance: 48.8
click at [553, 417] on textarea "I'm hoping for the ability to be able to sort sections of an email report by mo…" at bounding box center [575, 412] width 287 height 150
click at [569, 476] on textarea "I'm hoping for the ability to be able to sort sections of an email report by mo…" at bounding box center [575, 412] width 287 height 150
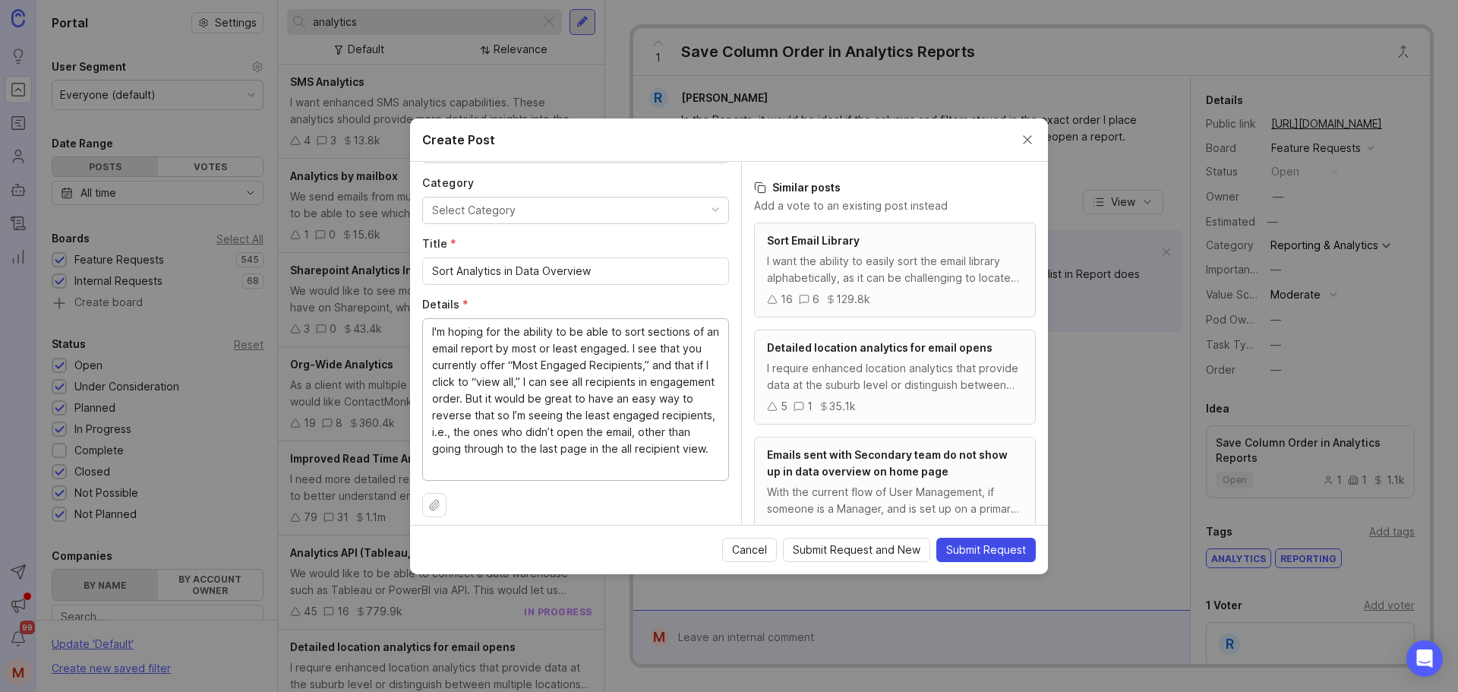
scroll to position [160, 0]
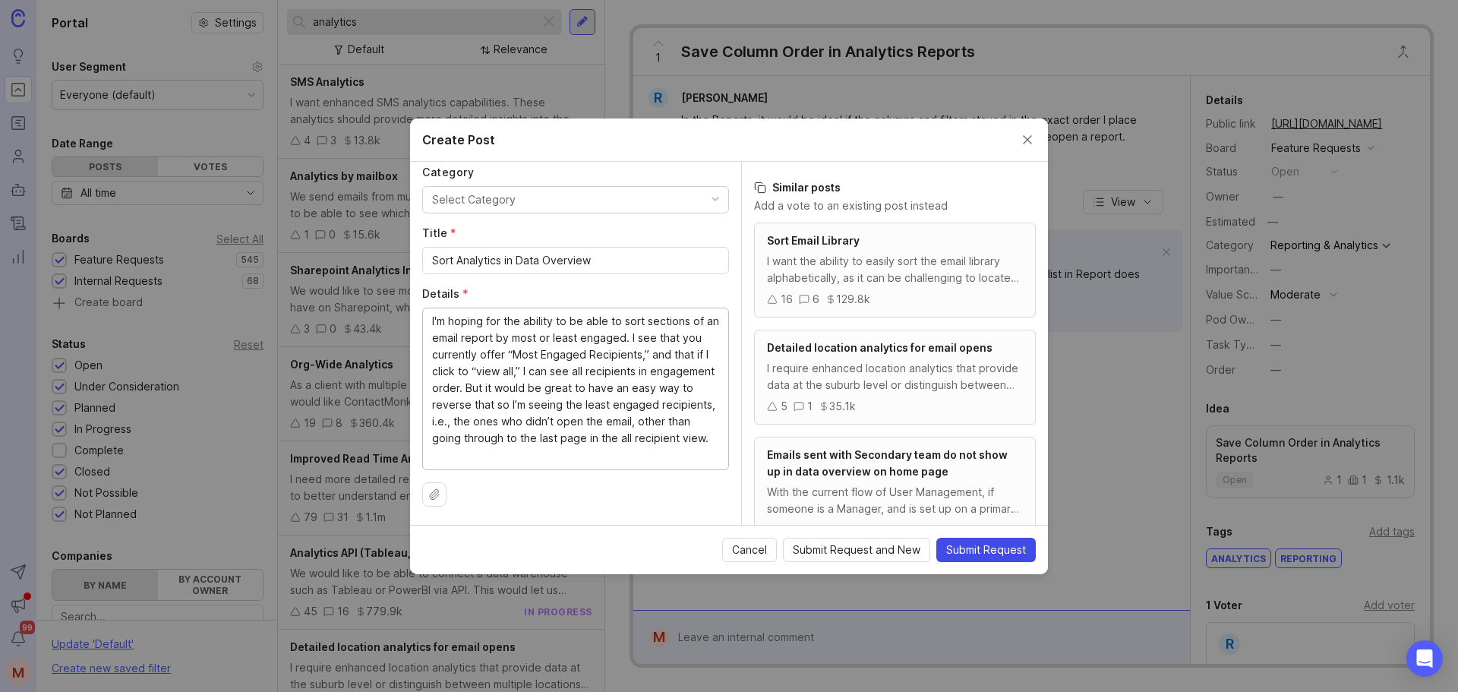
type textarea "I'm hoping for the ability to be able to sort sections of an email report by mo…"
click at [1017, 549] on span "Submit Request" at bounding box center [986, 549] width 80 height 15
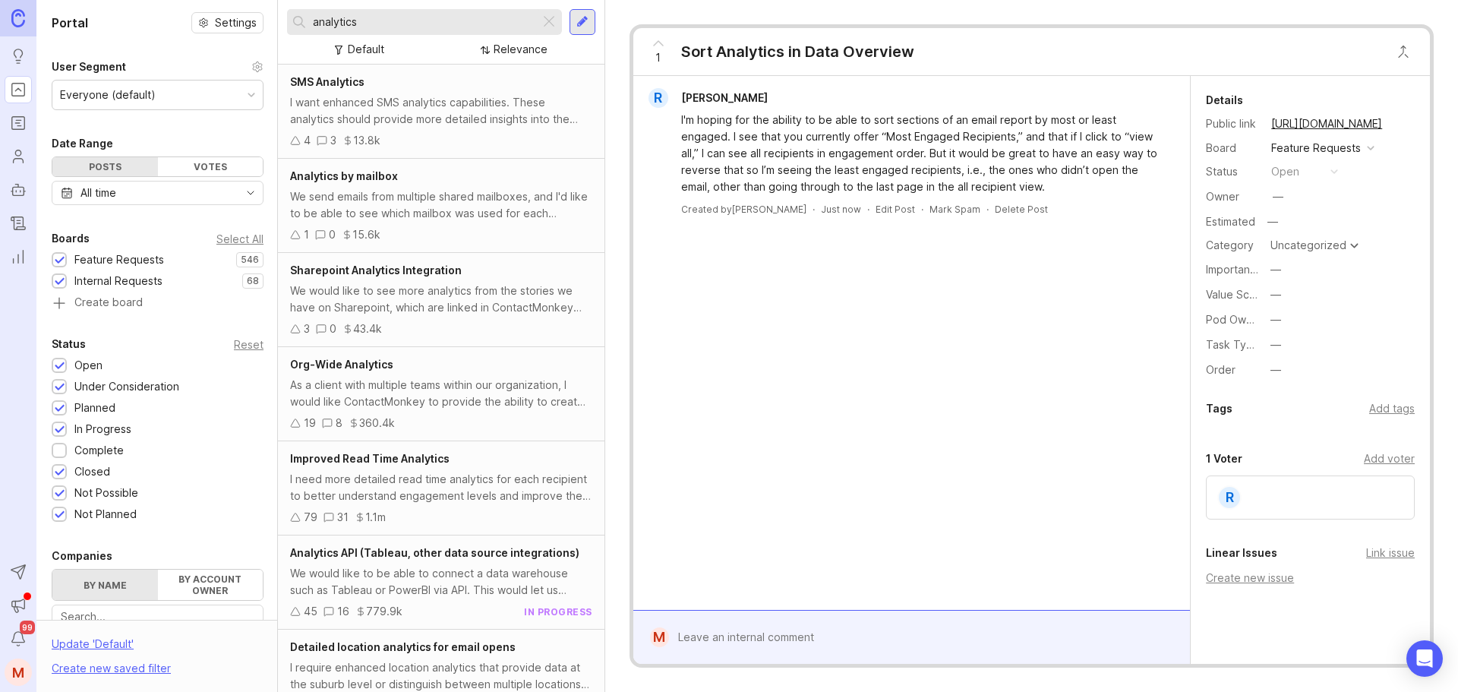
scroll to position [220, 0]
